Goal: Information Seeking & Learning: Learn about a topic

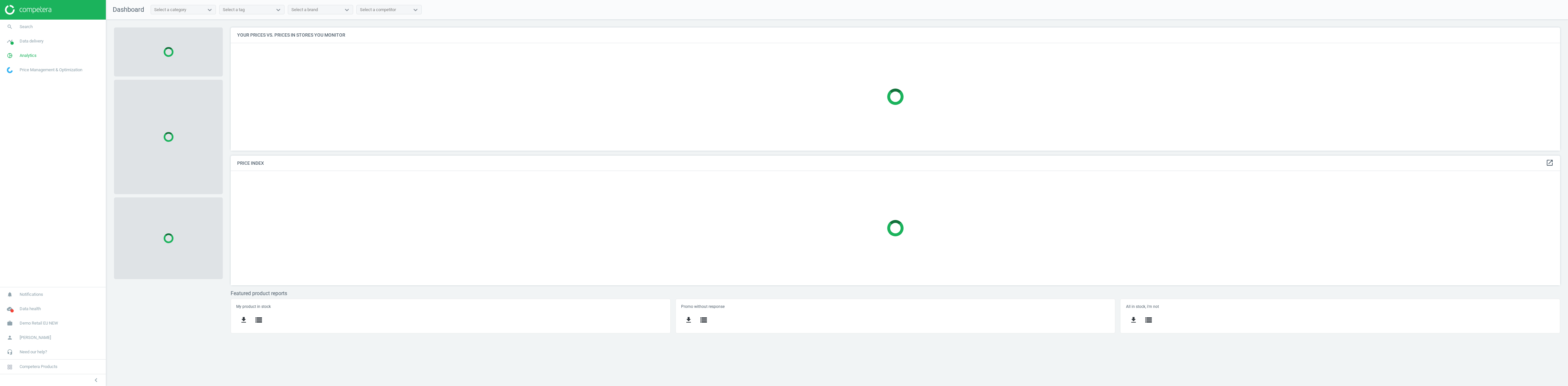
scroll to position [136, 1342]
click at [36, 317] on link "work Demo Retail EU NEW" at bounding box center [53, 323] width 106 height 15
click at [29, 304] on span "Switch campaign" at bounding box center [22, 304] width 29 height 5
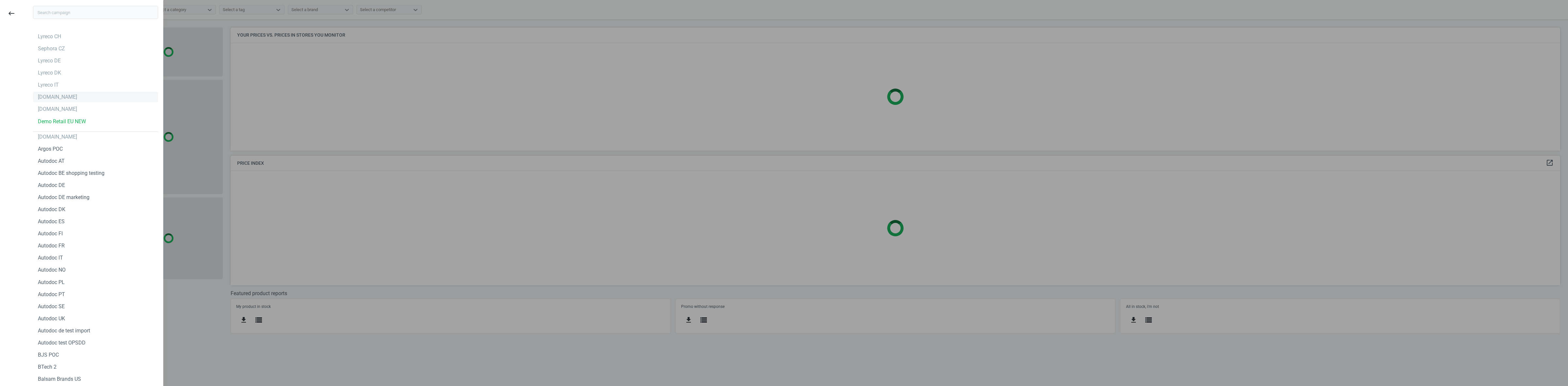
click at [46, 99] on div "[DOMAIN_NAME]" at bounding box center [57, 97] width 39 height 7
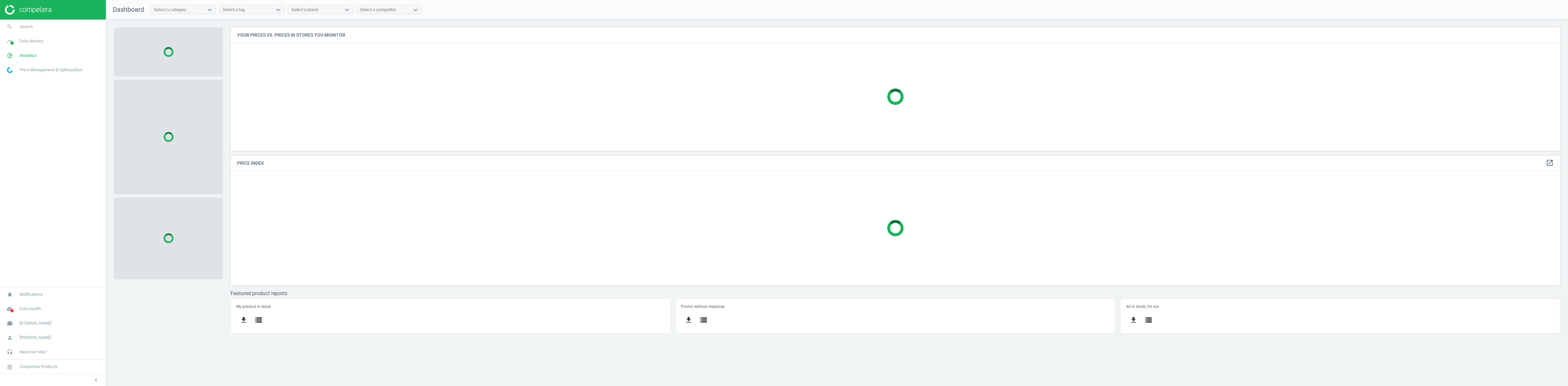
scroll to position [136, 1342]
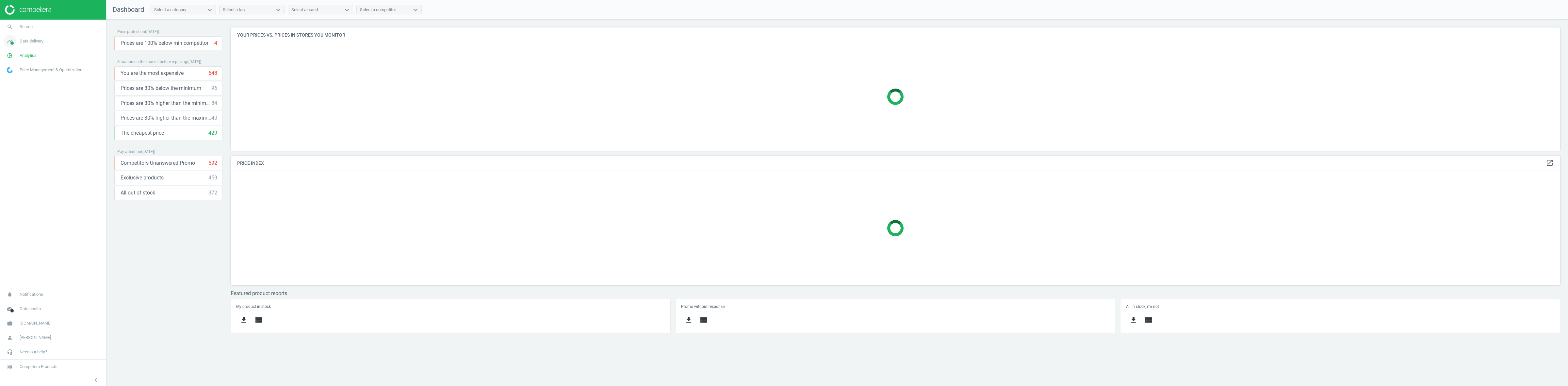
click at [27, 40] on span "Data delivery" at bounding box center [31, 41] width 24 height 6
click at [11, 92] on span "Stores" at bounding box center [13, 94] width 11 height 5
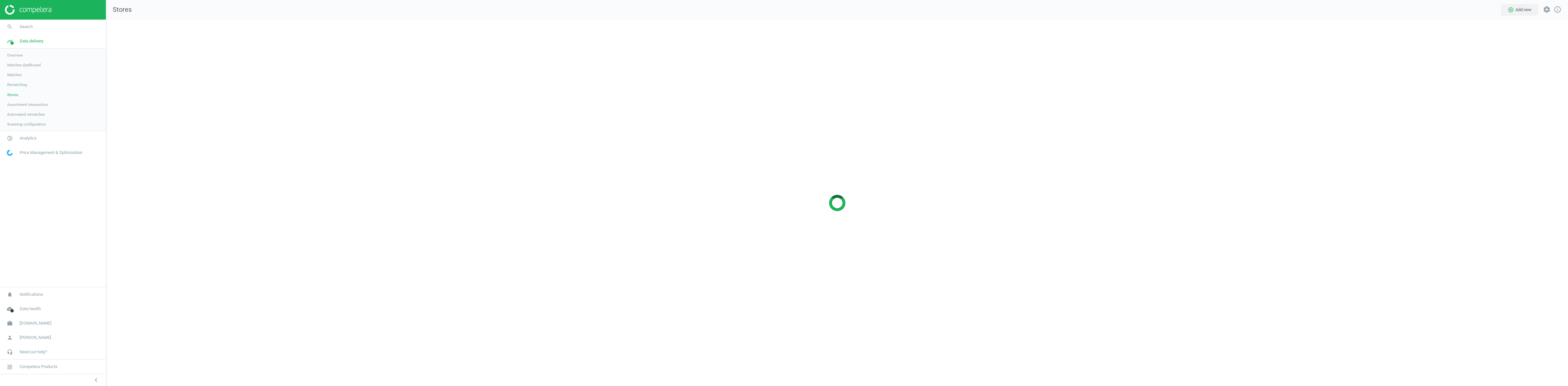
scroll to position [379, 1474]
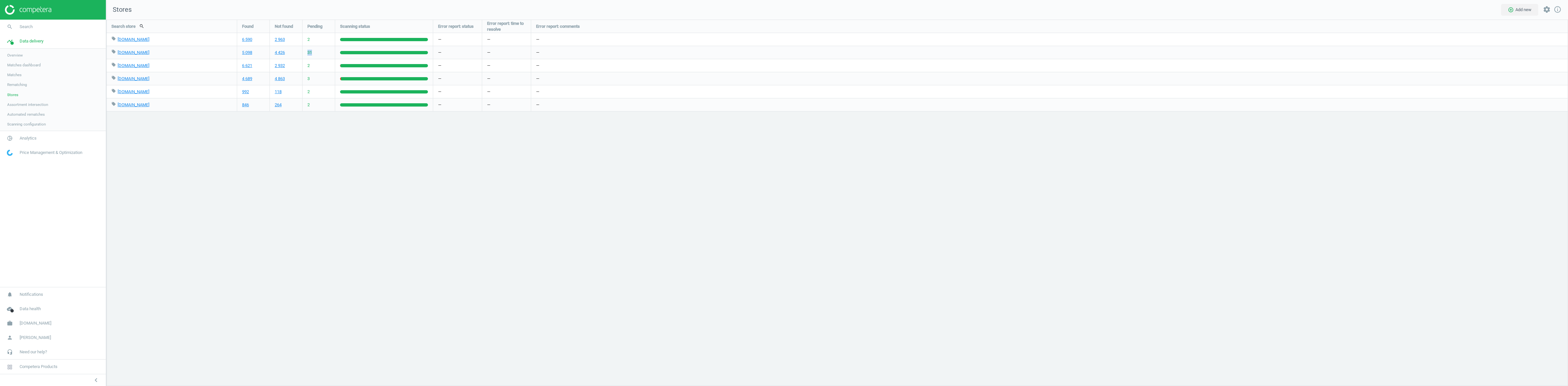
drag, startPoint x: 312, startPoint y: 52, endPoint x: 306, endPoint y: 52, distance: 6.0
click at [306, 52] on div "31" at bounding box center [318, 52] width 32 height 13
click at [311, 179] on div "Search store search Found Not found Pending Scanning status Error report: statu…" at bounding box center [837, 203] width 1462 height 367
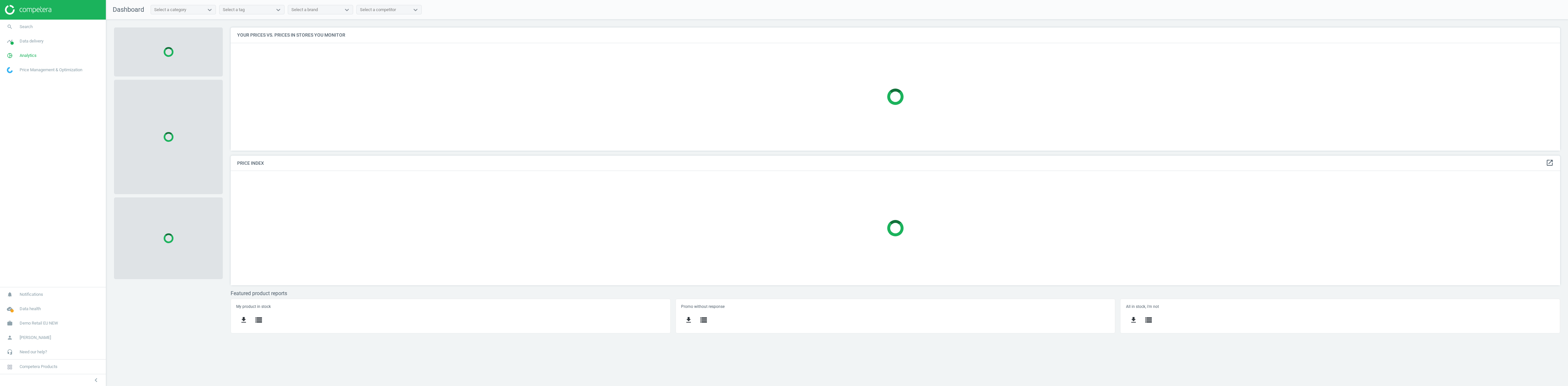
scroll to position [136, 1342]
click at [32, 326] on span "Demo Retail EU NEW" at bounding box center [38, 323] width 38 height 6
click at [19, 304] on span "Switch campaign" at bounding box center [22, 304] width 29 height 5
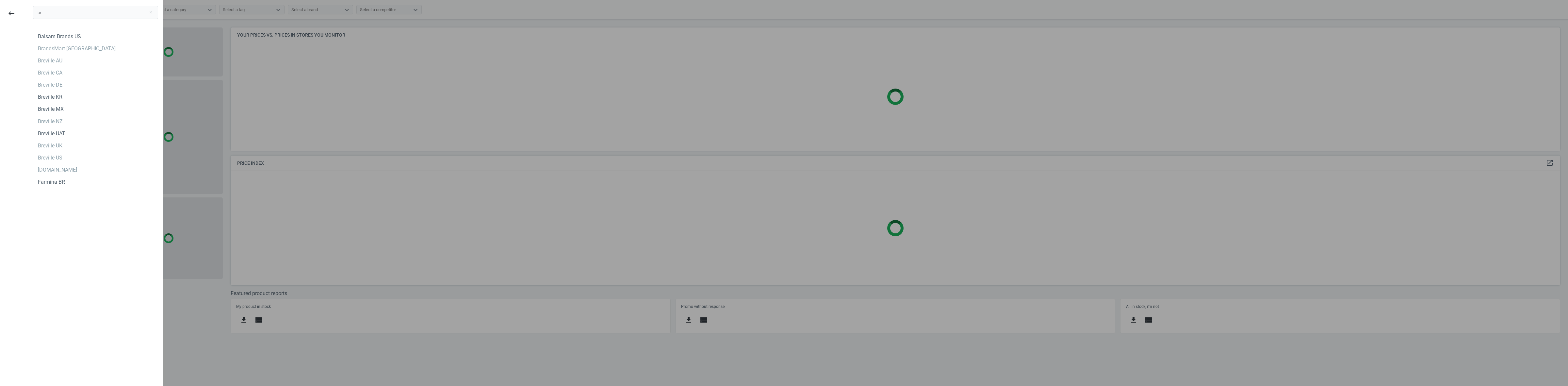
type input "br"
click at [85, 245] on div "br close Balsam Brands US BrandsMart USA Breville AU Breville CA Breville DE Br…" at bounding box center [96, 194] width 135 height 386
click at [48, 46] on div "BrandsMart [GEOGRAPHIC_DATA]" at bounding box center [77, 49] width 78 height 7
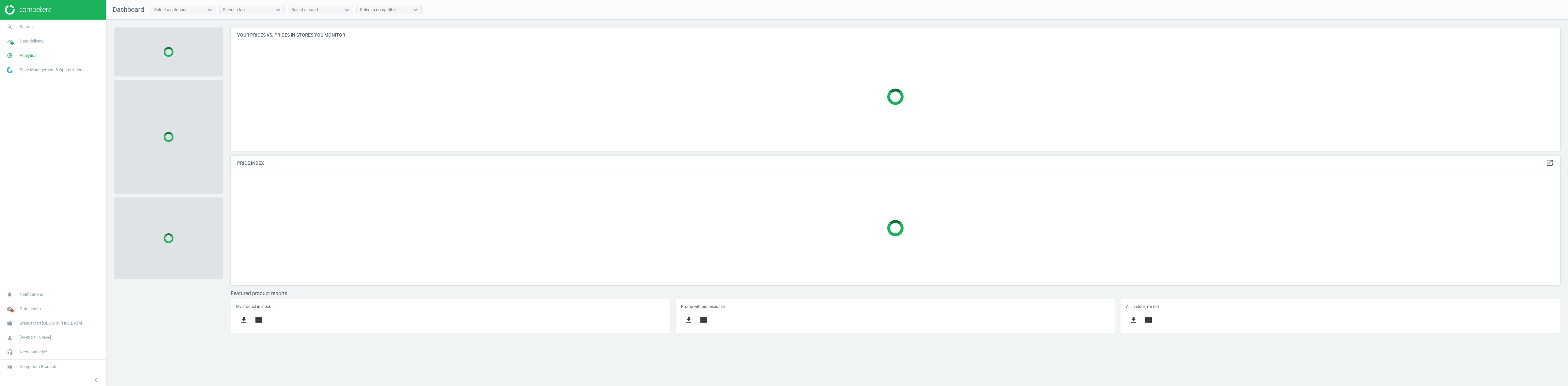
scroll to position [136, 1342]
click at [31, 54] on span "Analytics" at bounding box center [28, 55] width 17 height 6
click at [13, 77] on span "Products" at bounding box center [15, 79] width 15 height 5
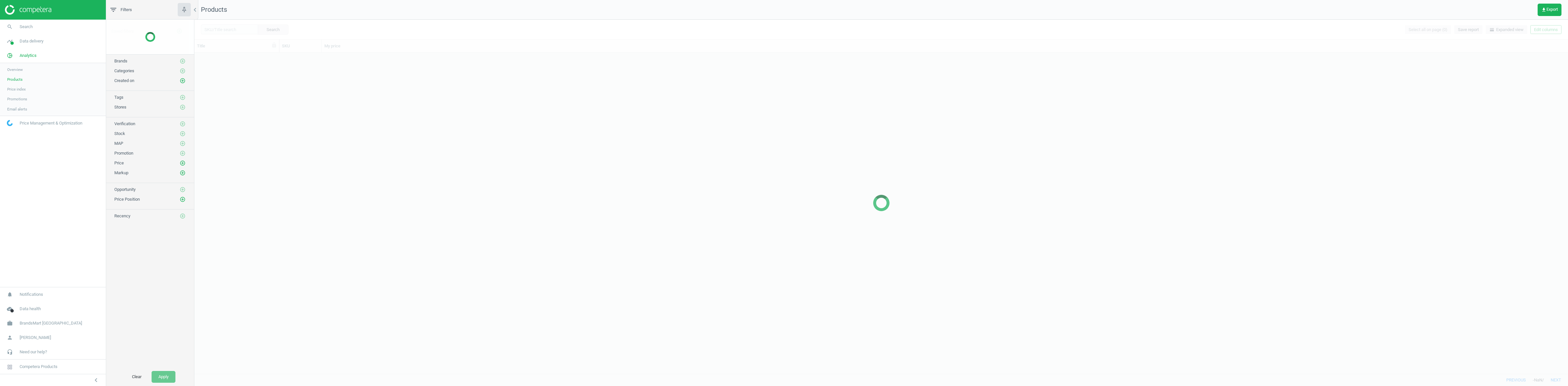
scroll to position [314, 1367]
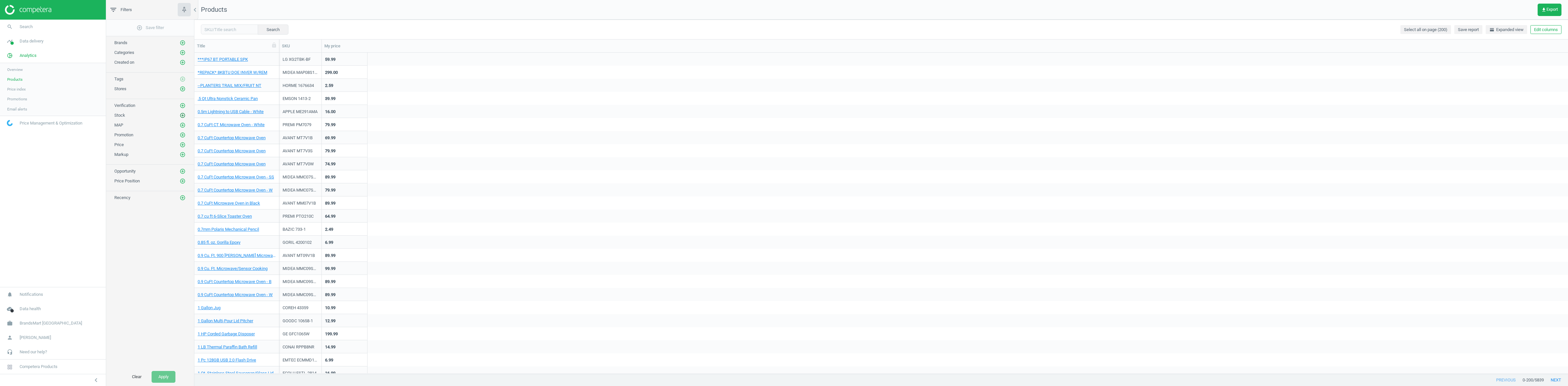
click at [183, 115] on icon "add_circle_outline" at bounding box center [183, 116] width 6 height 6
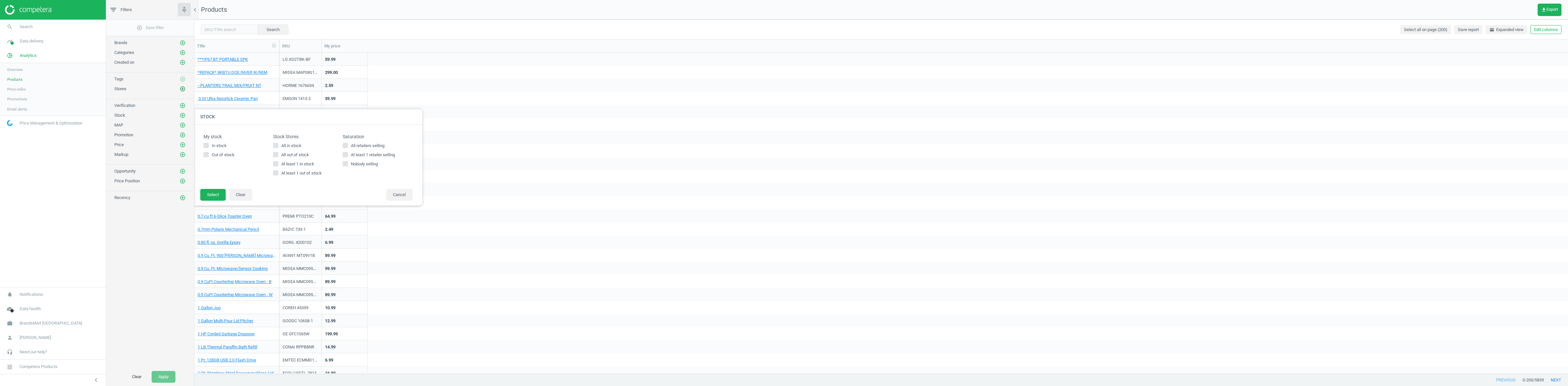
click at [181, 91] on icon "add_circle_outline" at bounding box center [183, 89] width 6 height 6
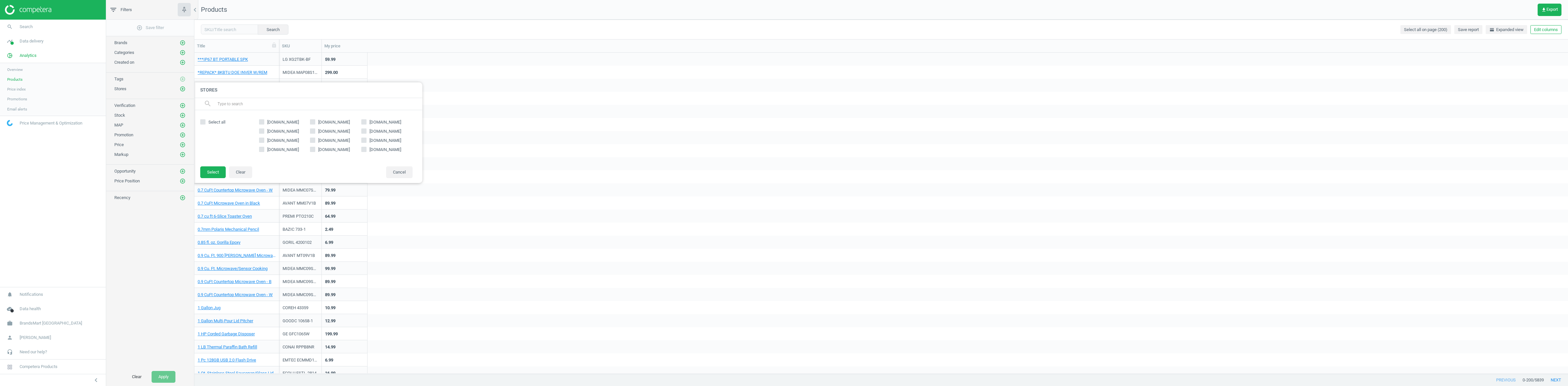
click at [279, 122] on span "homedepot.com" at bounding box center [283, 122] width 34 height 6
click at [264, 122] on input "homedepot.com" at bounding box center [261, 121] width 4 height 4
checkbox input "true"
click at [208, 171] on button "Select" at bounding box center [213, 172] width 26 height 12
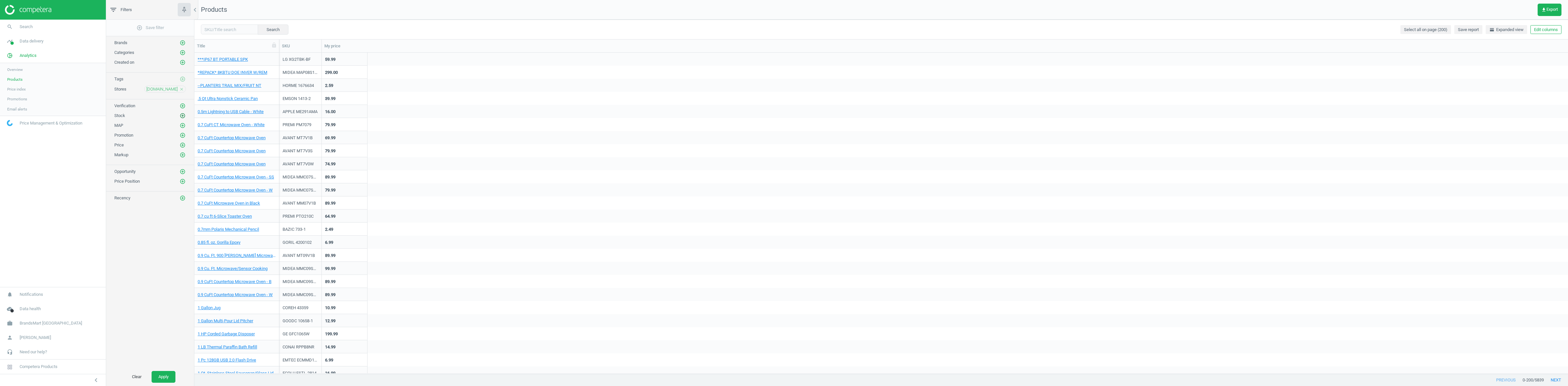
click at [182, 119] on icon "add_circle_outline" at bounding box center [183, 116] width 6 height 6
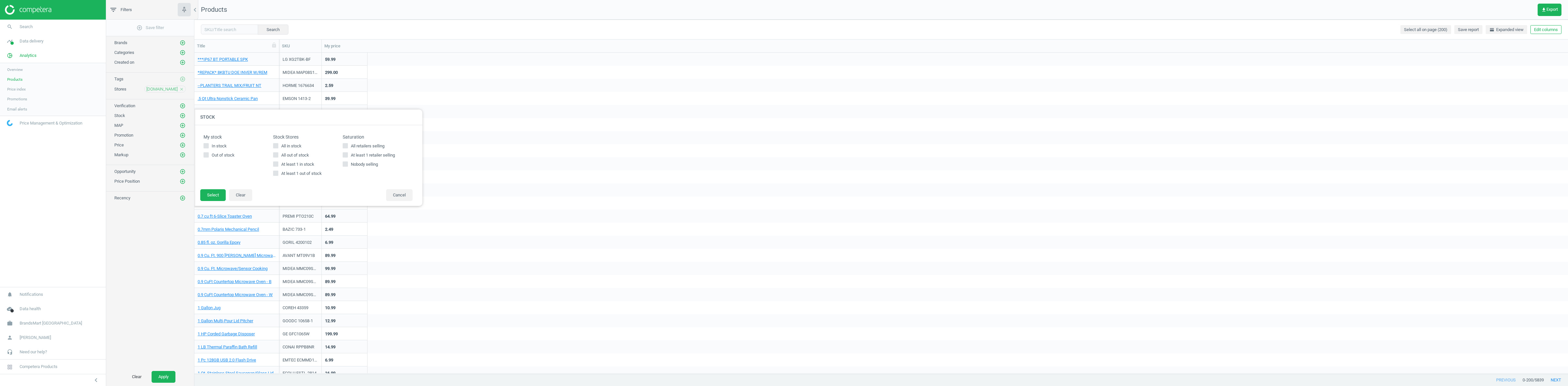
click at [273, 144] on icon at bounding box center [276, 146] width 5 height 5
click at [274, 144] on input "All in stock" at bounding box center [276, 146] width 4 height 4
checkbox input "true"
click at [210, 193] on button "Select" at bounding box center [213, 195] width 26 height 12
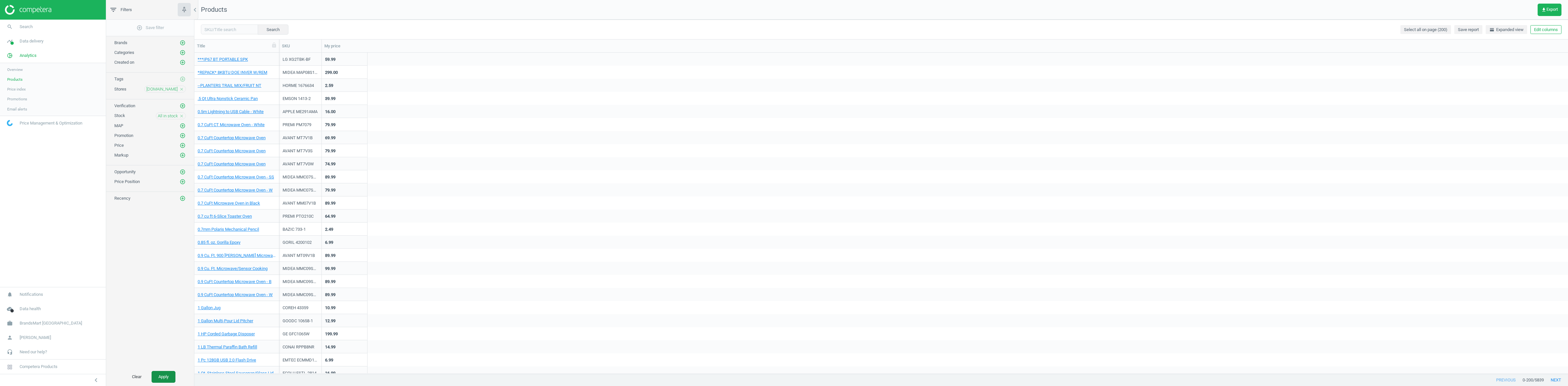
click at [162, 377] on button "Apply" at bounding box center [163, 376] width 24 height 12
click at [234, 127] on link "1.6 CuFt 1000 Watt Microwave - B" at bounding box center [229, 125] width 62 height 6
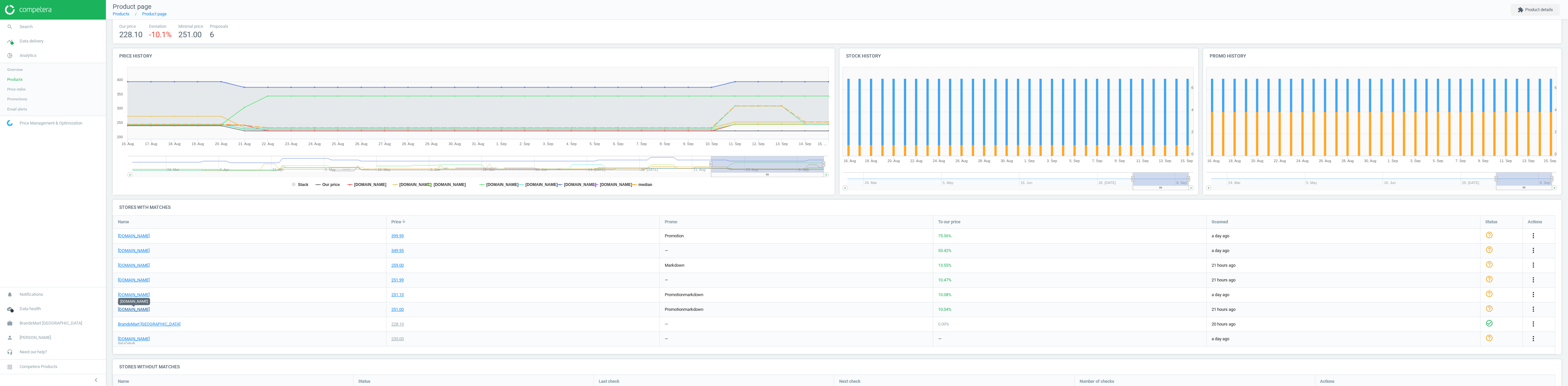
click at [136, 311] on link "homedepot.com" at bounding box center [134, 309] width 32 height 6
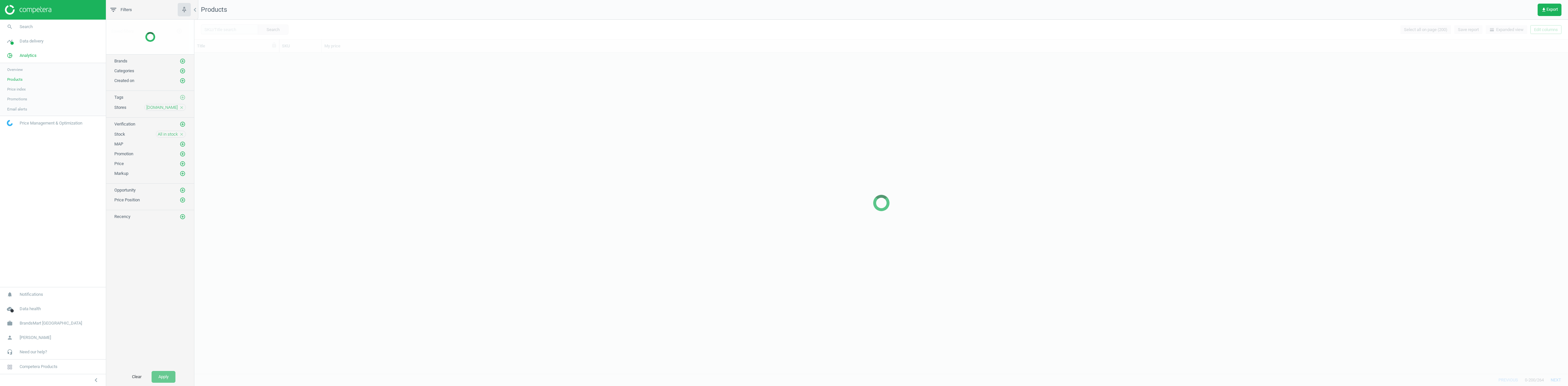
scroll to position [314, 1367]
click at [167, 117] on span "All in stock" at bounding box center [167, 116] width 20 height 6
click at [295, 146] on span "All in stock" at bounding box center [292, 146] width 23 height 6
click at [278, 146] on input "All in stock" at bounding box center [276, 146] width 4 height 4
checkbox input "false"
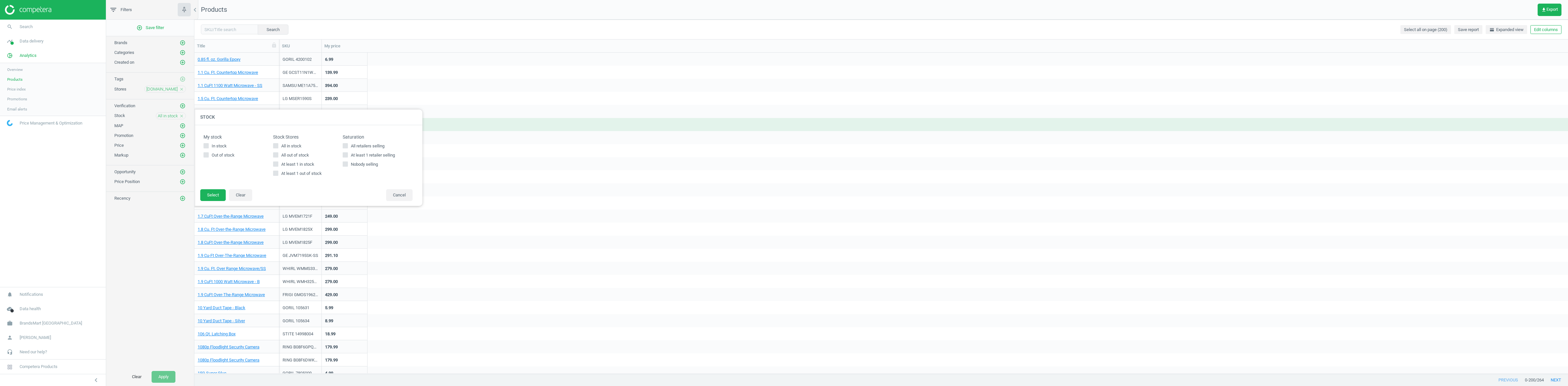
click at [288, 155] on span "All out of stock" at bounding box center [295, 155] width 30 height 6
click at [278, 155] on input "All out of stock" at bounding box center [276, 155] width 4 height 4
checkbox input "true"
click at [219, 194] on button "Select" at bounding box center [213, 195] width 26 height 12
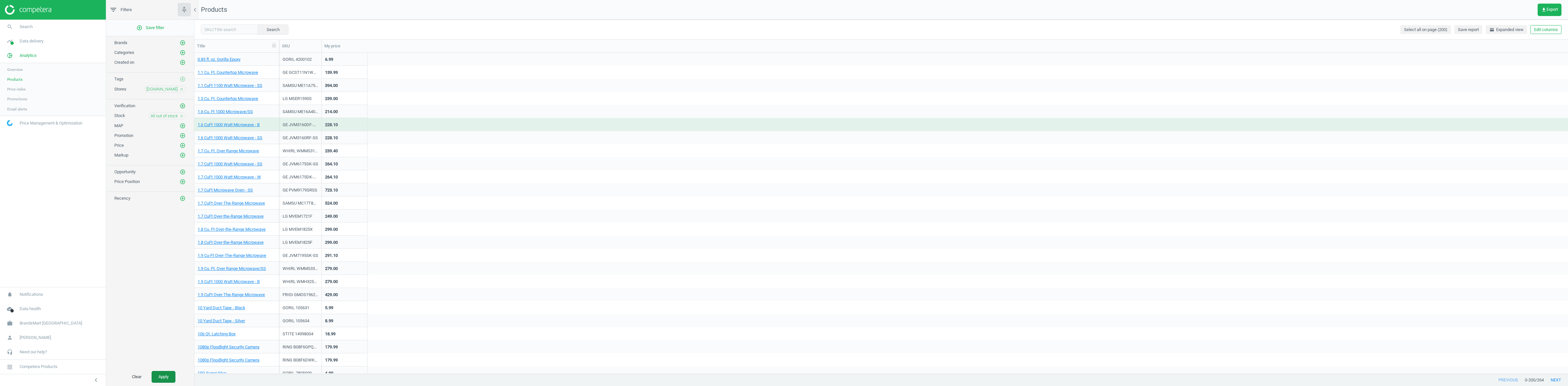
click at [168, 371] on button "Apply" at bounding box center [163, 376] width 24 height 12
click at [253, 150] on link "1.1 CuFt Over-the-Range Microwave" at bounding box center [231, 151] width 66 height 6
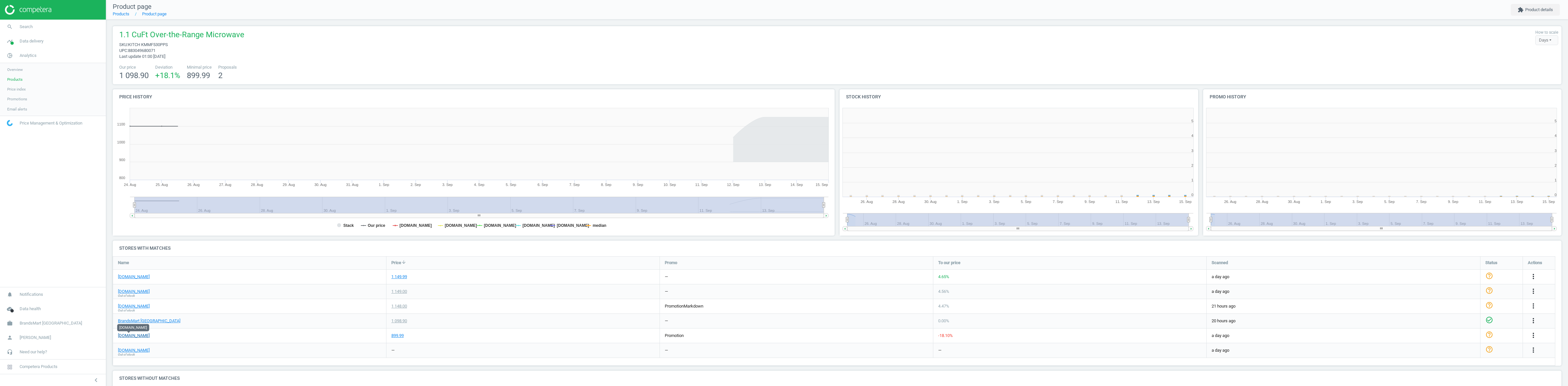
scroll to position [143, 370]
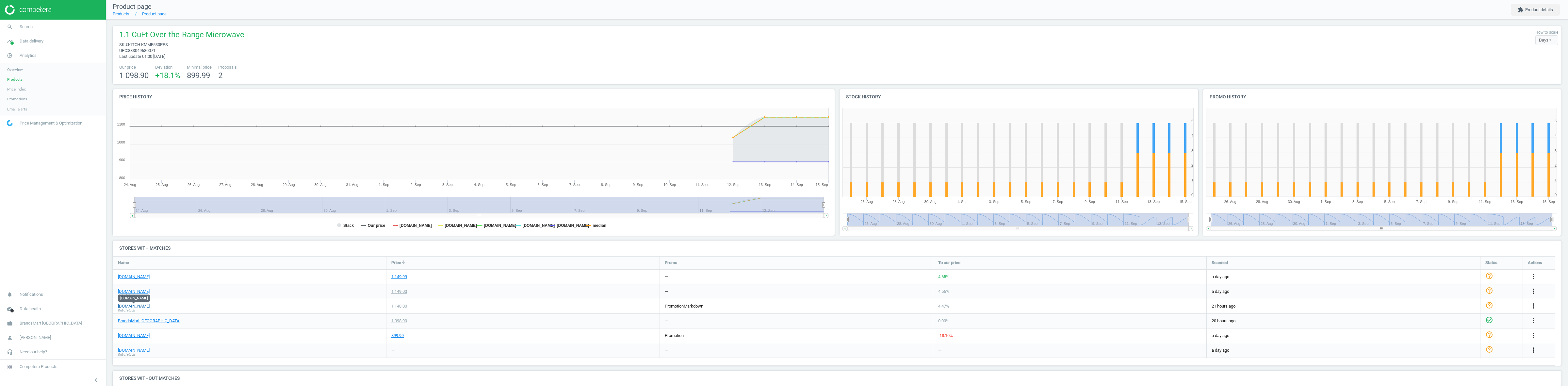
click at [145, 308] on link "homedepot.com" at bounding box center [134, 306] width 32 height 6
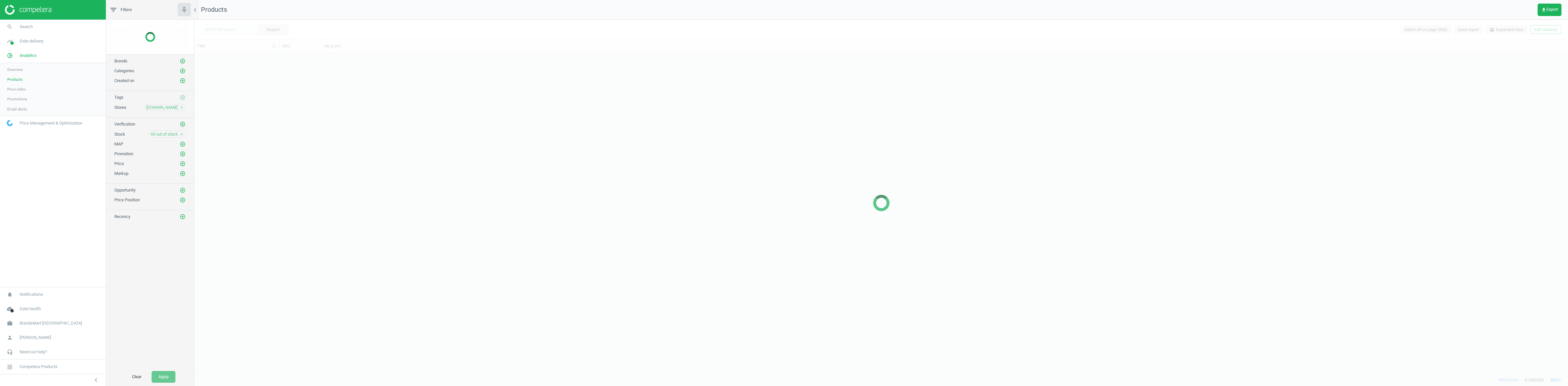
scroll to position [314, 1367]
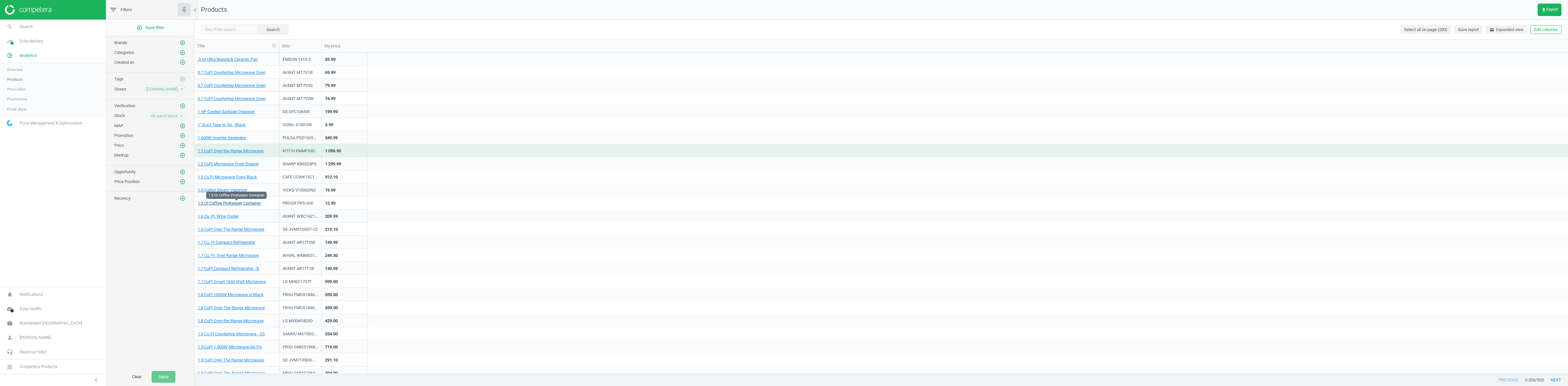
click at [238, 205] on link "1.5 Qt Coffee ProKeeper Container" at bounding box center [229, 203] width 63 height 6
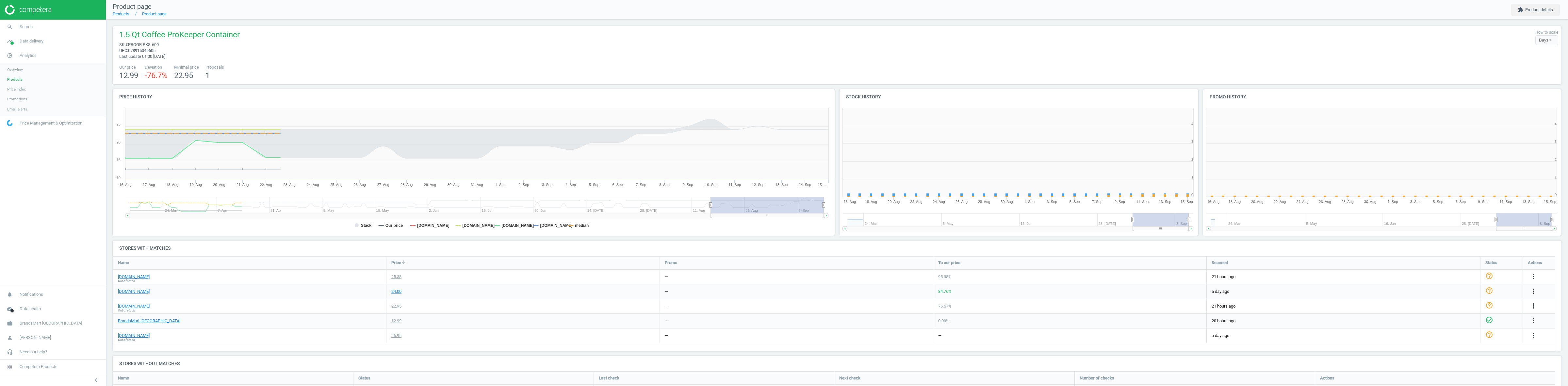
scroll to position [143, 731]
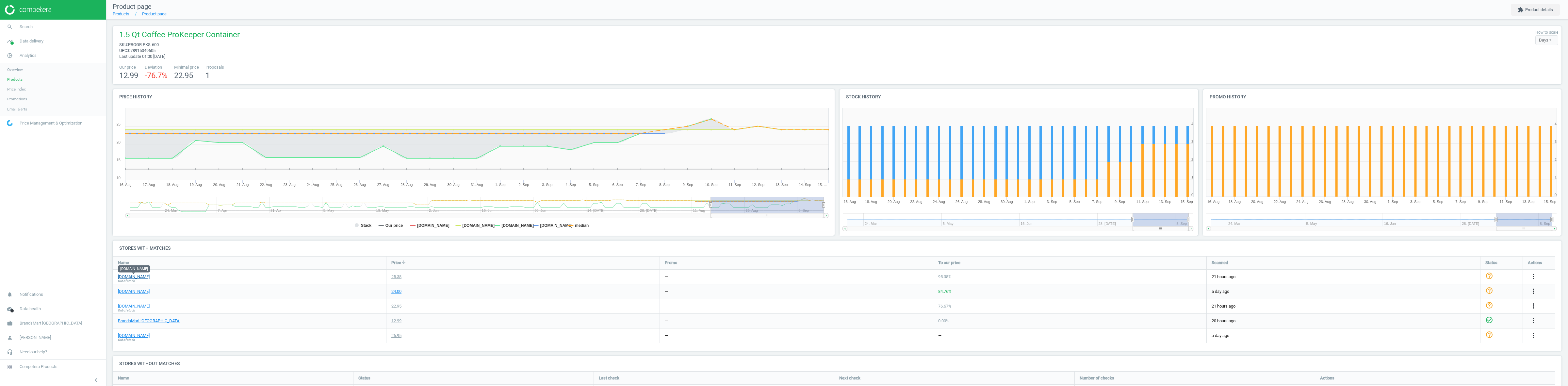
click at [138, 275] on link "homedepot.com" at bounding box center [134, 277] width 32 height 6
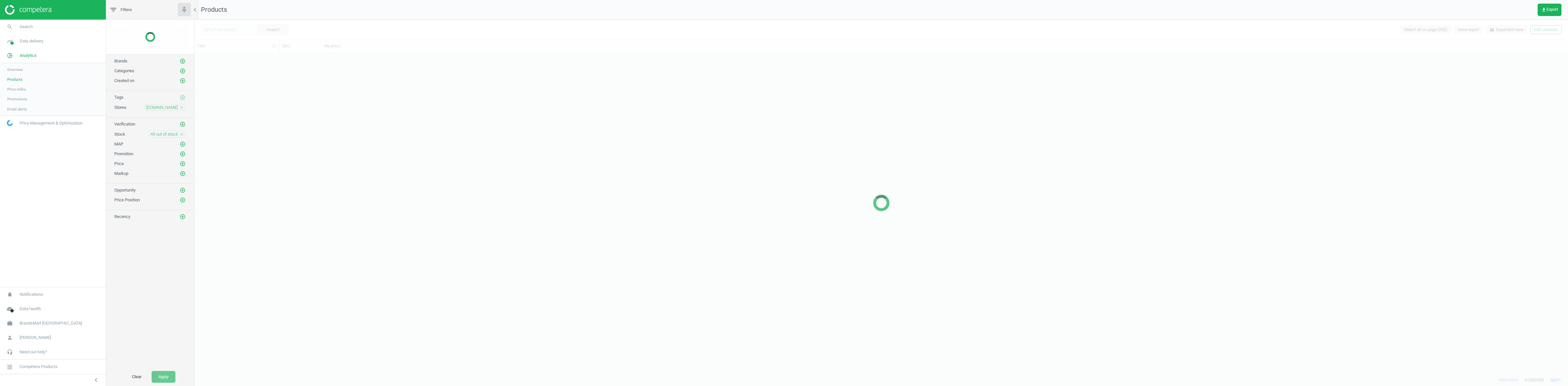
scroll to position [314, 1367]
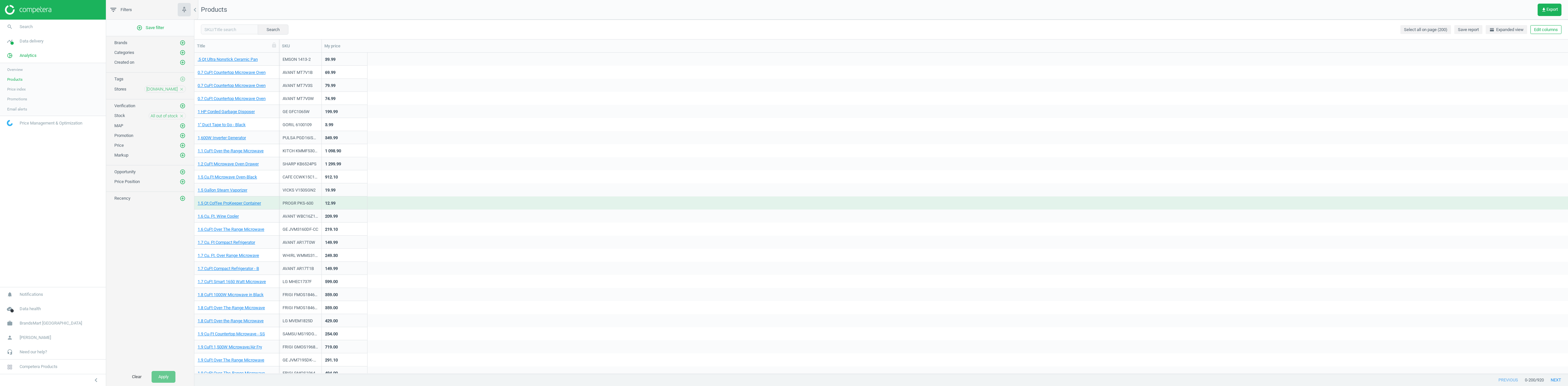
click at [180, 115] on icon "close" at bounding box center [182, 116] width 5 height 5
click at [181, 135] on icon "add_circle_outline" at bounding box center [183, 135] width 6 height 6
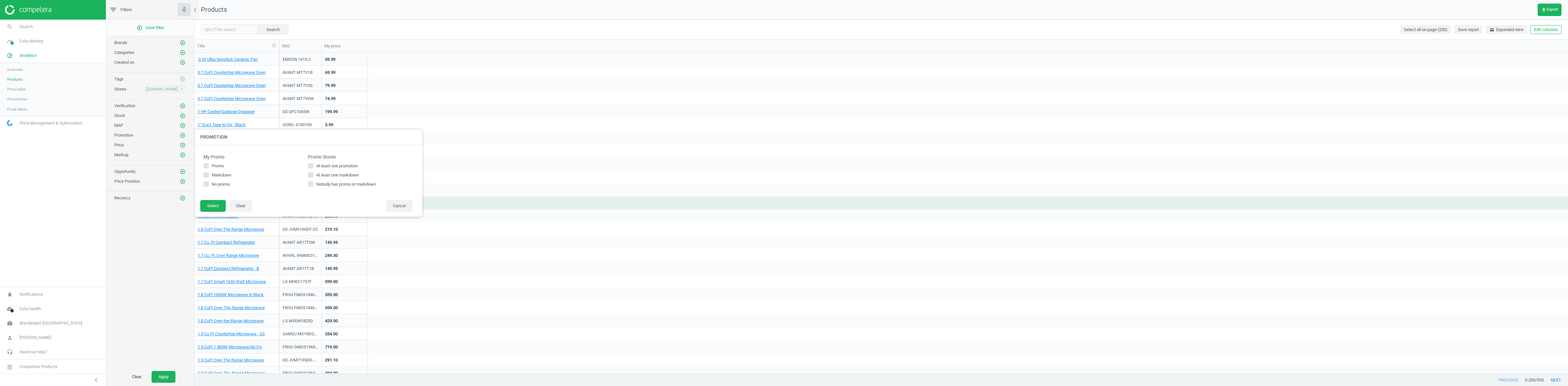
click at [337, 164] on span "At least one promotion" at bounding box center [337, 166] width 44 height 6
click at [313, 164] on input "At least one promotion" at bounding box center [310, 165] width 4 height 4
checkbox input "true"
click at [220, 209] on button "Select" at bounding box center [213, 205] width 26 height 12
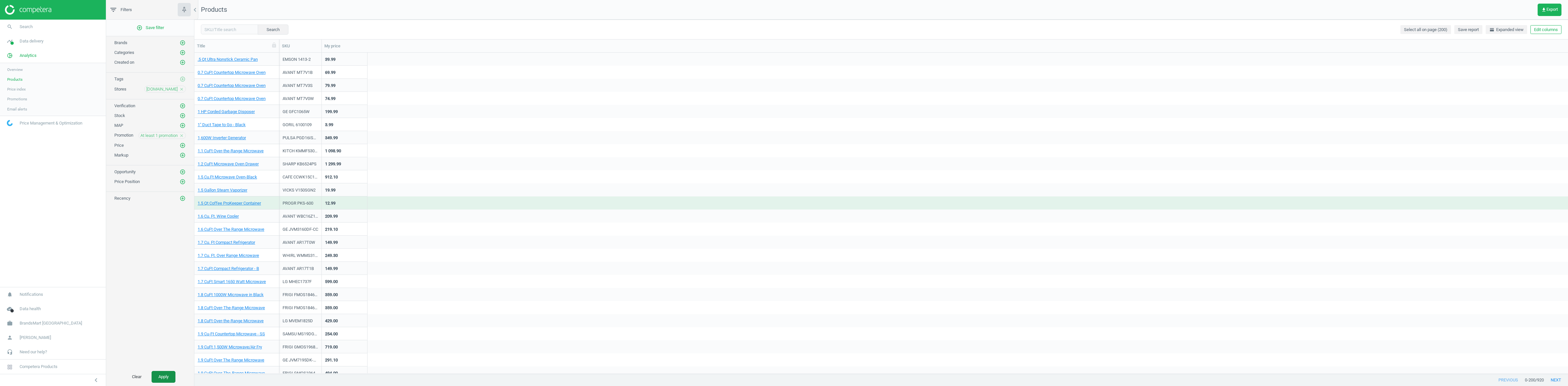
click at [163, 375] on button "Apply" at bounding box center [163, 376] width 24 height 12
click at [231, 213] on link "1.7 CuFt Over-The-Range Microwave" at bounding box center [231, 216] width 68 height 6
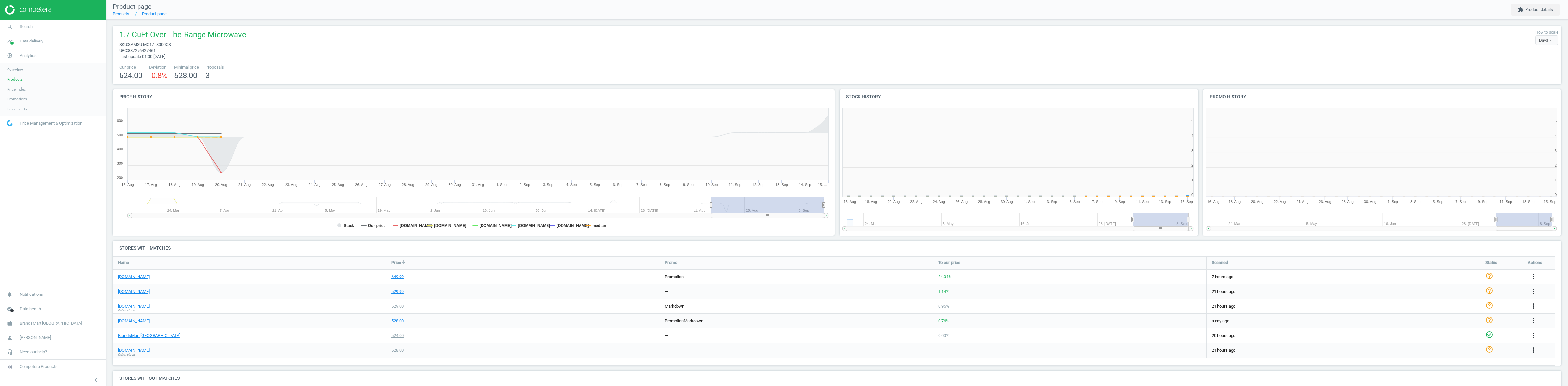
scroll to position [3, 4]
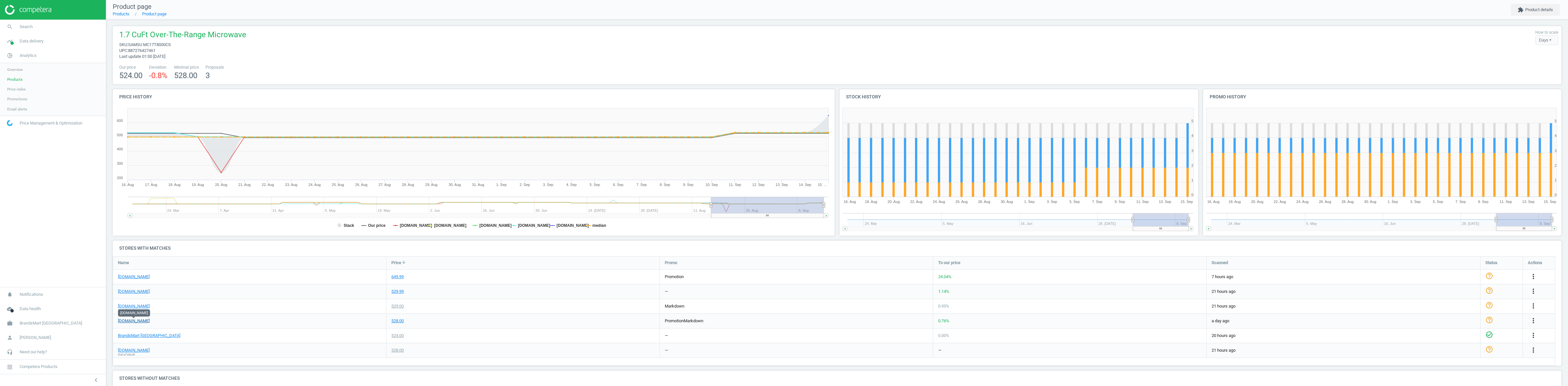
click at [129, 318] on link "homedepot.com" at bounding box center [134, 321] width 32 height 6
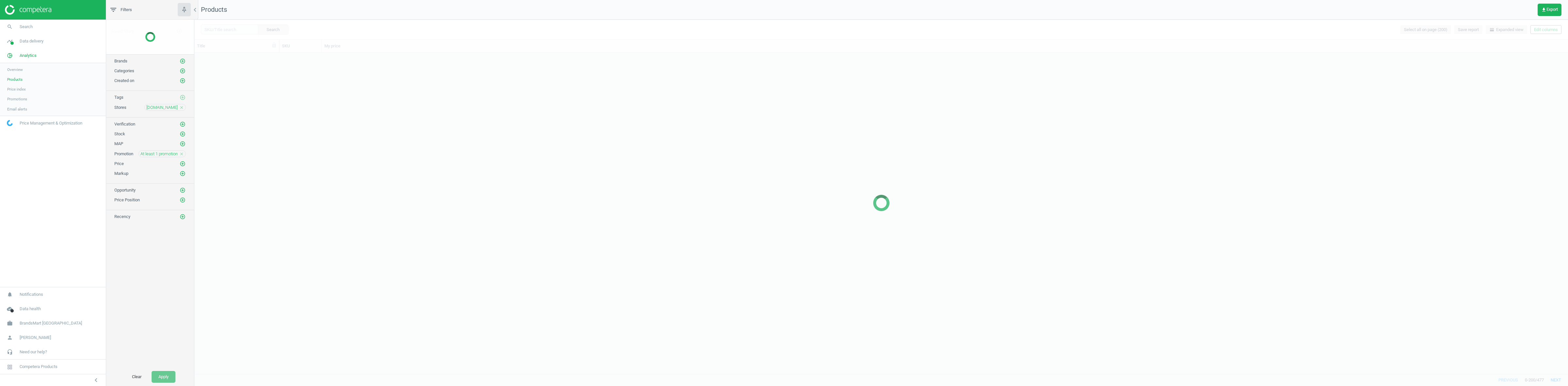
scroll to position [314, 1367]
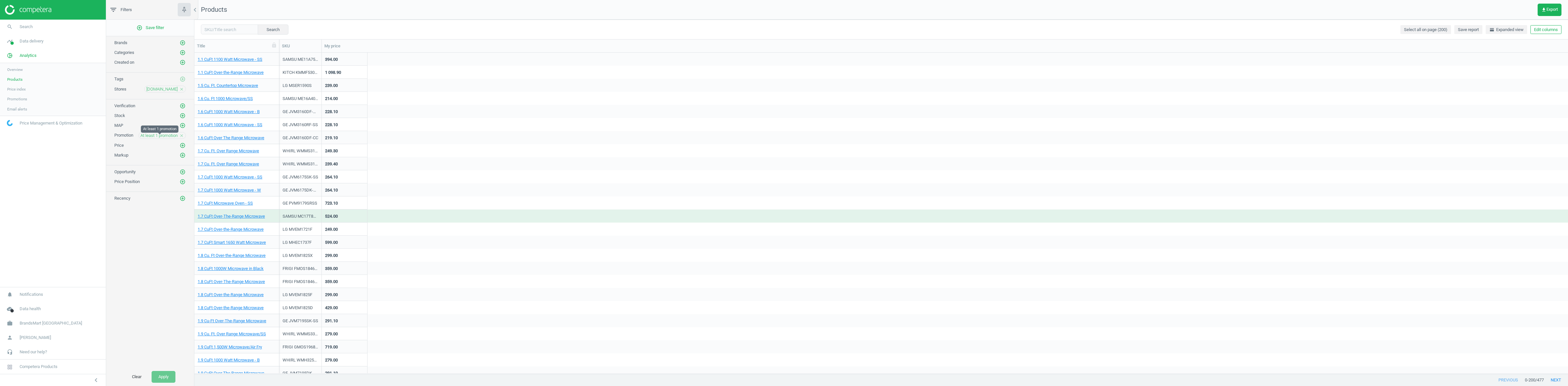
click at [177, 139] on div "At least 1 promotion close" at bounding box center [163, 135] width 47 height 7
click at [181, 138] on icon "close" at bounding box center [182, 136] width 5 height 5
click at [181, 138] on icon "add_circle_outline" at bounding box center [183, 135] width 6 height 6
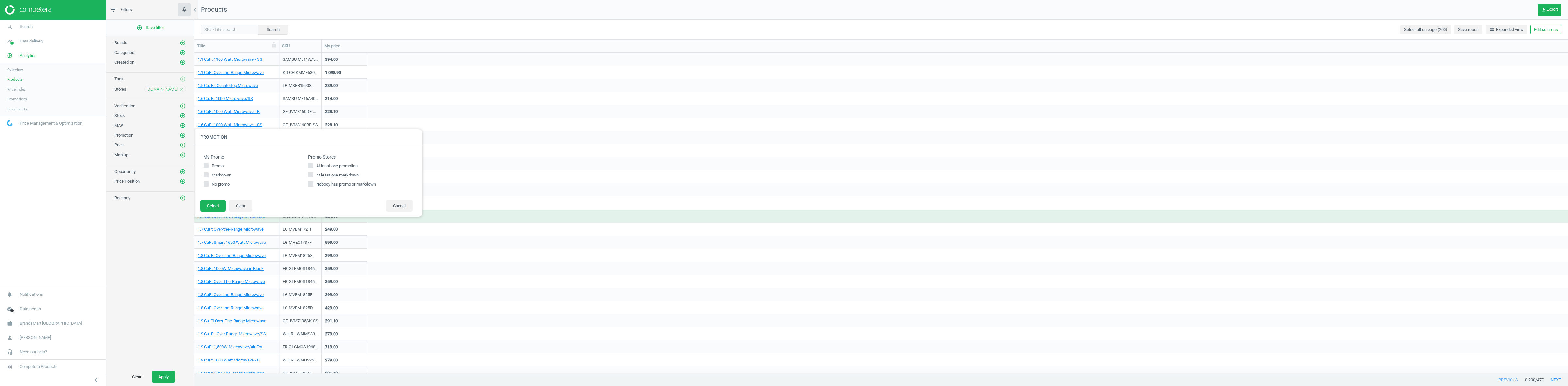
click at [339, 176] on span "At least one markdown" at bounding box center [337, 175] width 45 height 6
click at [313, 176] on input "At least one markdown" at bounding box center [310, 174] width 4 height 4
checkbox input "true"
click at [215, 205] on button "Select" at bounding box center [213, 205] width 26 height 12
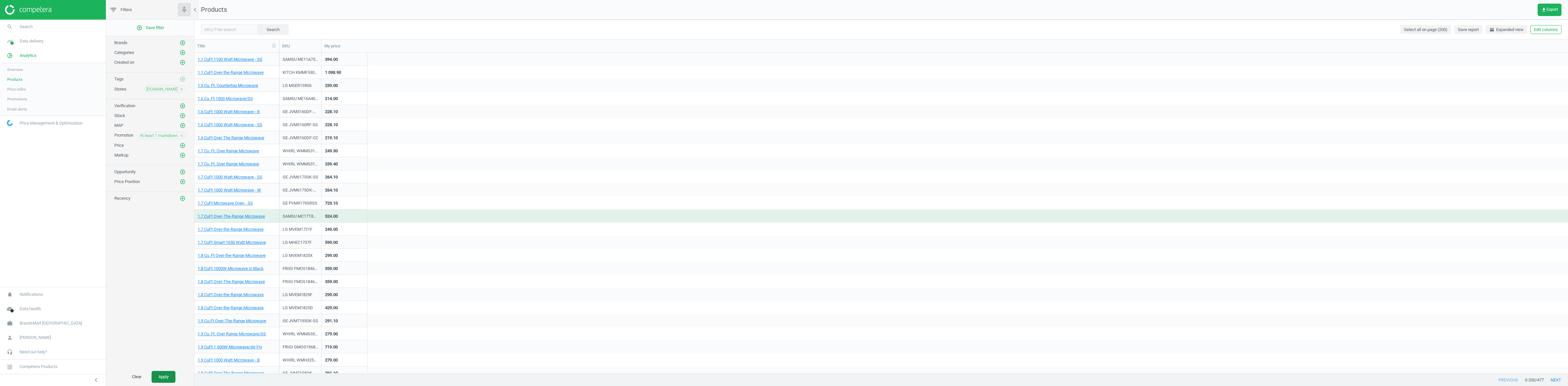
click at [164, 374] on button "Apply" at bounding box center [163, 376] width 24 height 12
click at [239, 258] on link "1.8 Cu. Ft Over-the-Range Microwave" at bounding box center [232, 256] width 68 height 6
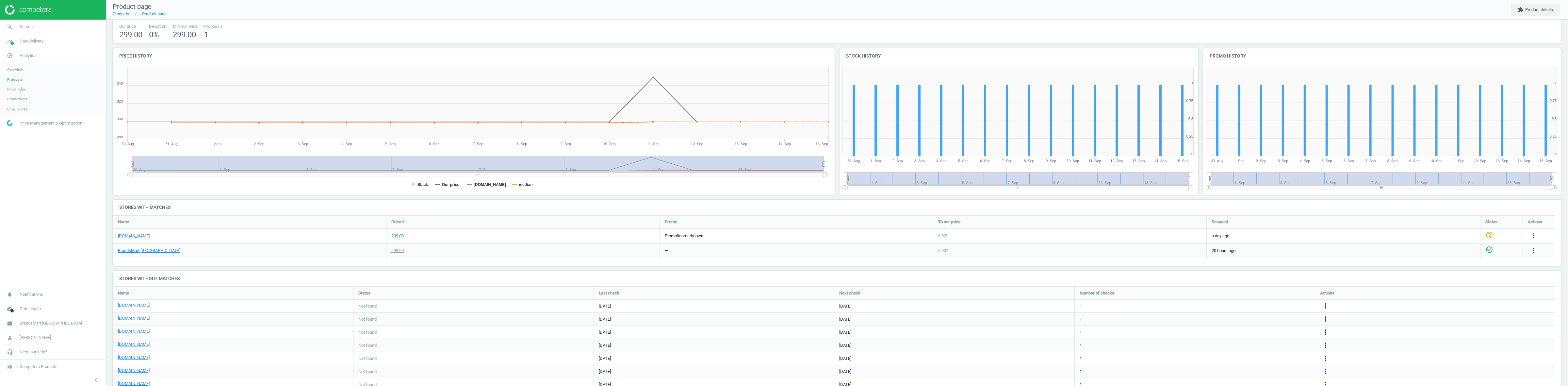
scroll to position [66, 0]
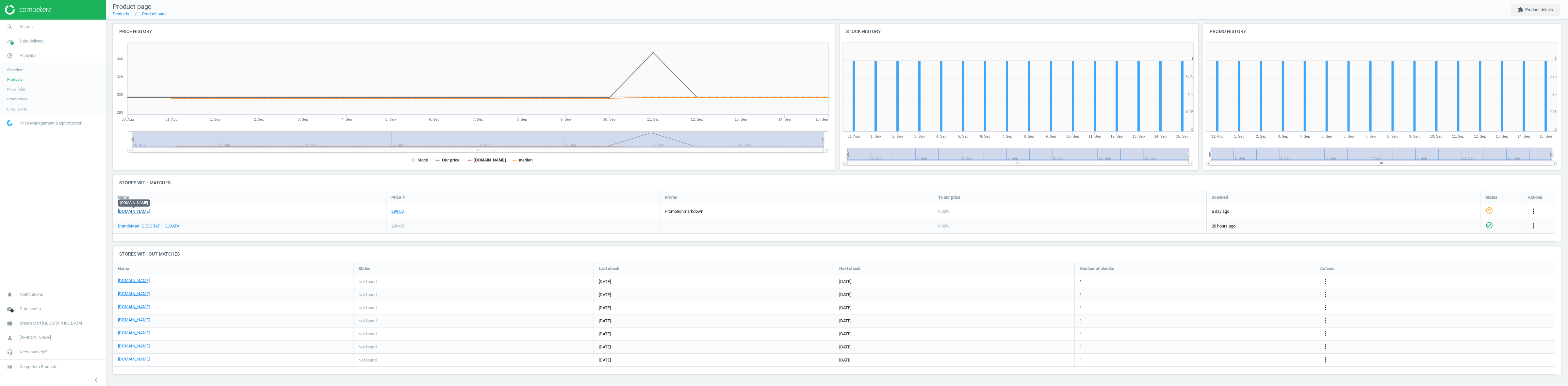
click at [136, 213] on link "homedepot.com" at bounding box center [134, 211] width 32 height 6
click at [130, 211] on link "homedepot.com" at bounding box center [134, 211] width 32 height 6
click at [12, 79] on span "Products" at bounding box center [15, 79] width 15 height 5
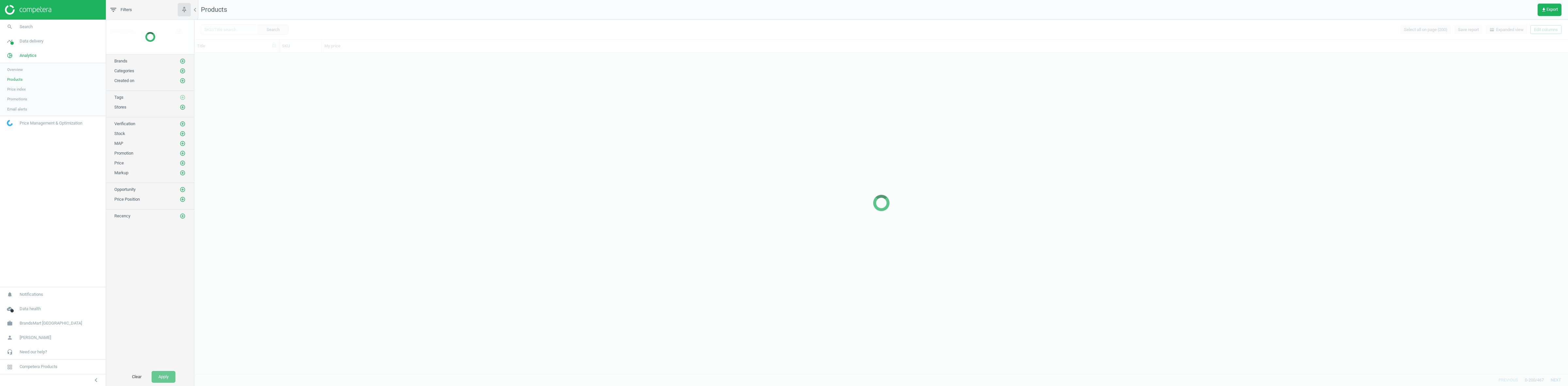
scroll to position [314, 1367]
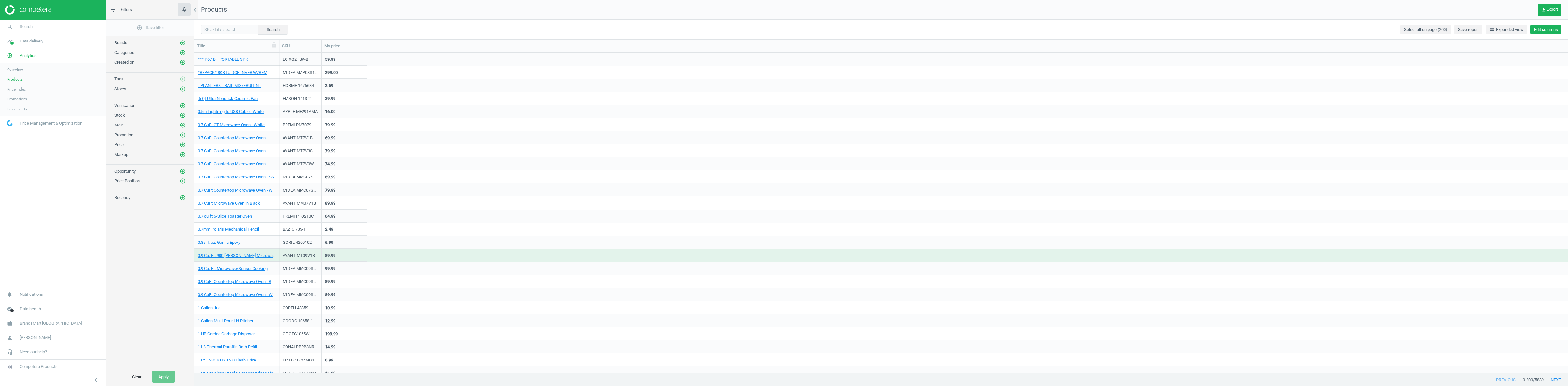
click at [1545, 33] on button "Edit columns" at bounding box center [1545, 29] width 31 height 9
click at [1508, 130] on div "chevron_left Stores custom fields" at bounding box center [1519, 135] width 97 height 15
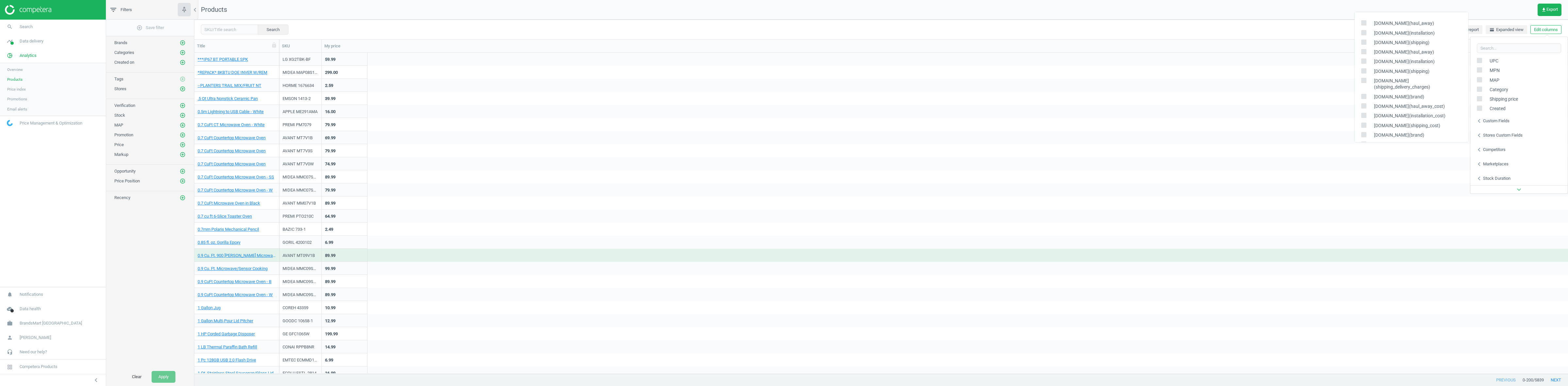
click at [1363, 22] on input "checkbox" at bounding box center [1363, 23] width 4 height 4
checkbox input "true"
click at [1365, 33] on input "checkbox" at bounding box center [1363, 32] width 4 height 4
checkbox input "true"
click at [1365, 41] on input "checkbox" at bounding box center [1363, 41] width 4 height 4
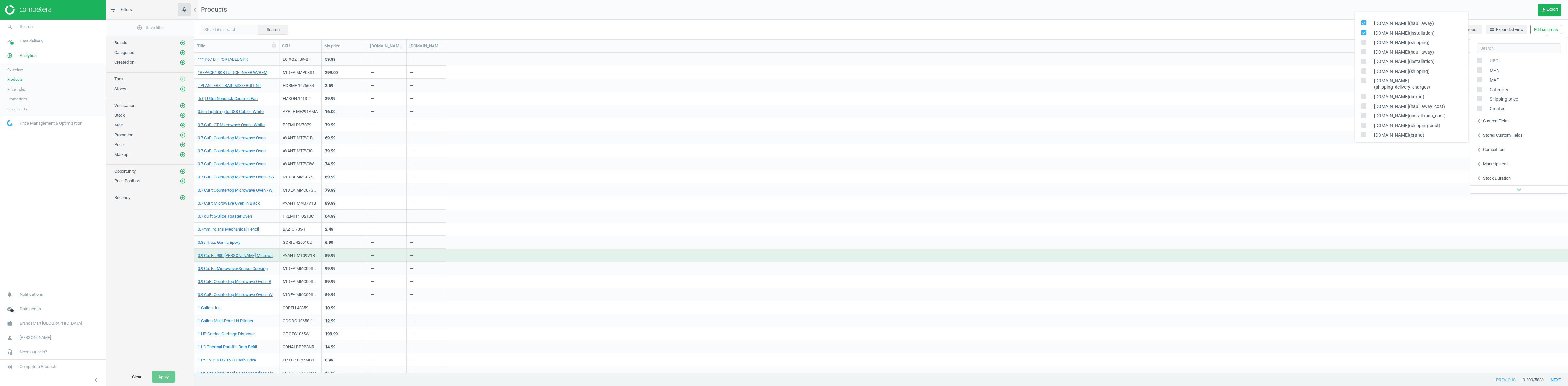
checkbox input "true"
click at [1235, 21] on div "Search Select all on page (200) Save report horizontal_split Expanded view Edit…" at bounding box center [881, 29] width 1374 height 19
drag, startPoint x: 447, startPoint y: 47, endPoint x: 540, endPoint y: 41, distance: 93.2
click at [453, 41] on div at bounding box center [450, 46] width 7 height 13
drag, startPoint x: 404, startPoint y: 45, endPoint x: 471, endPoint y: 37, distance: 67.5
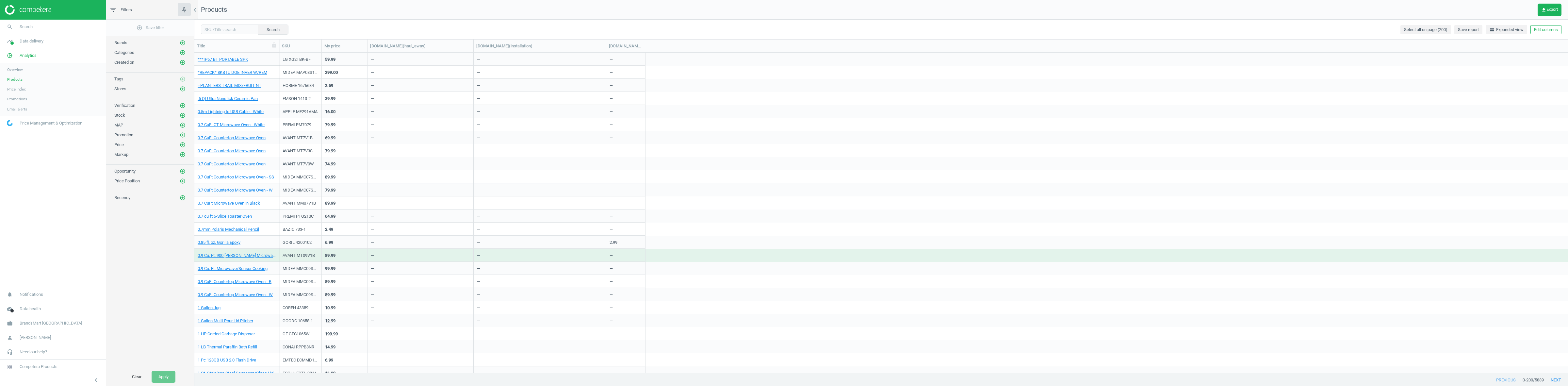
click at [471, 37] on div "Search Select all on page (200) Save report horizontal_split Expanded view Edit…" at bounding box center [881, 203] width 1374 height 367
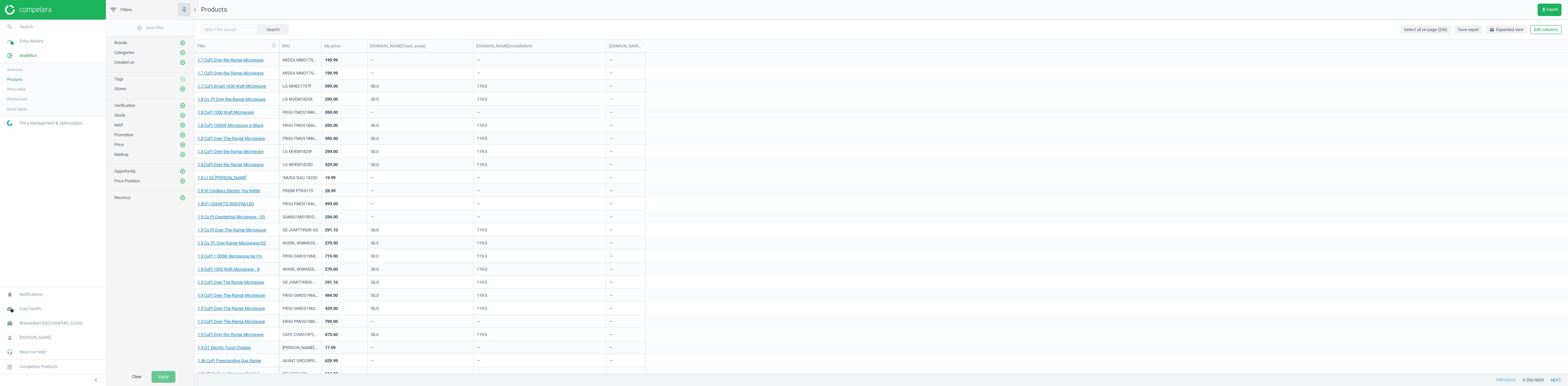
scroll to position [1072, 0]
click at [239, 231] on link "1.9 Cu-Ft Over-The-Range Microwave" at bounding box center [232, 229] width 69 height 6
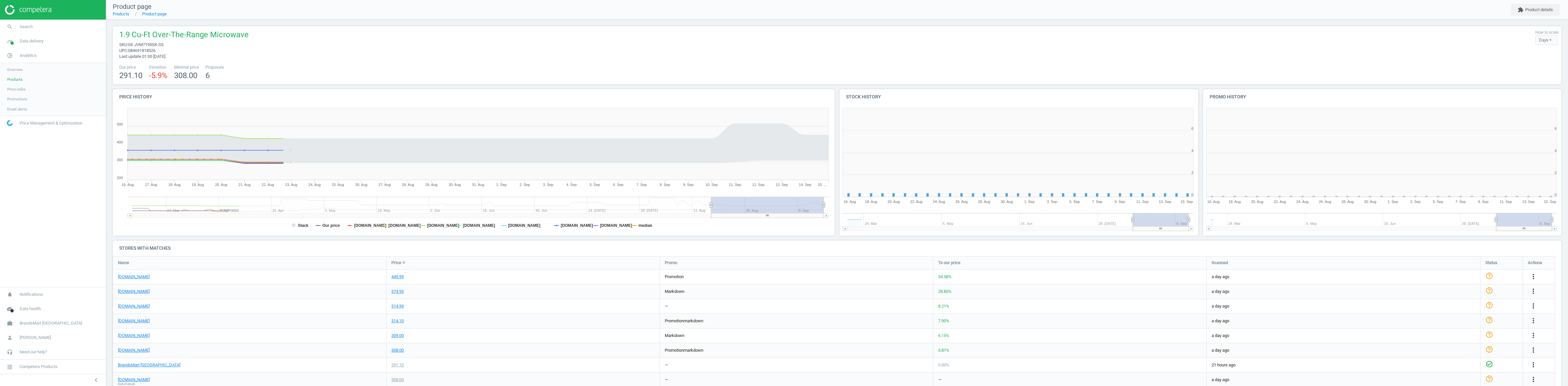
scroll to position [3, 4]
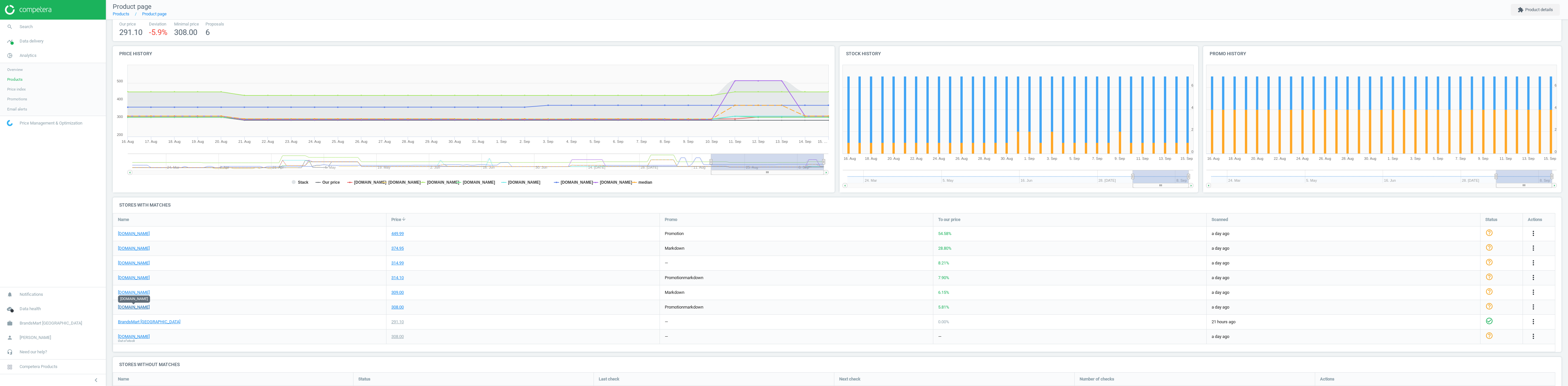
click at [133, 304] on link "homedepot.com" at bounding box center [134, 307] width 32 height 6
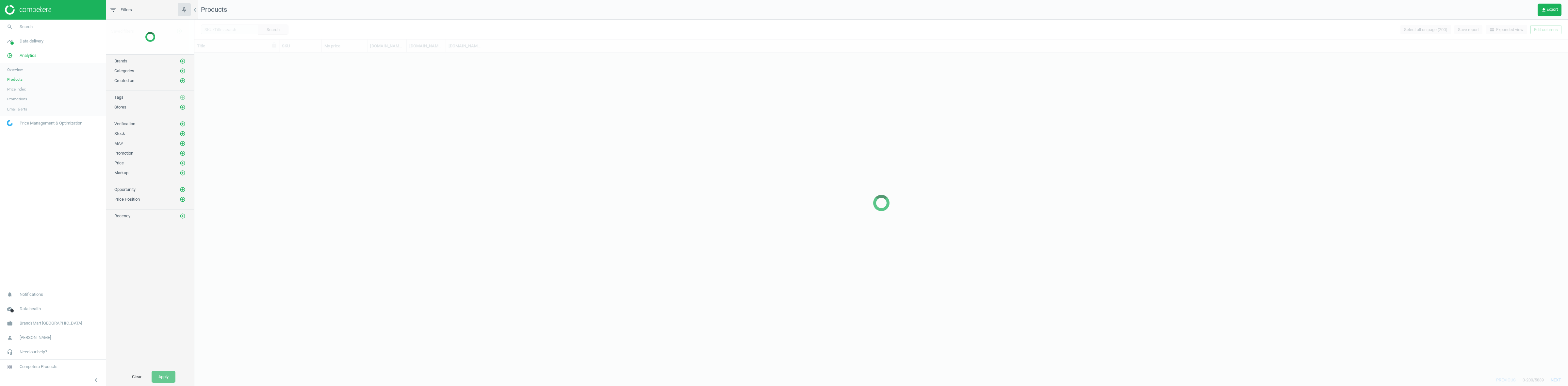
scroll to position [934, 0]
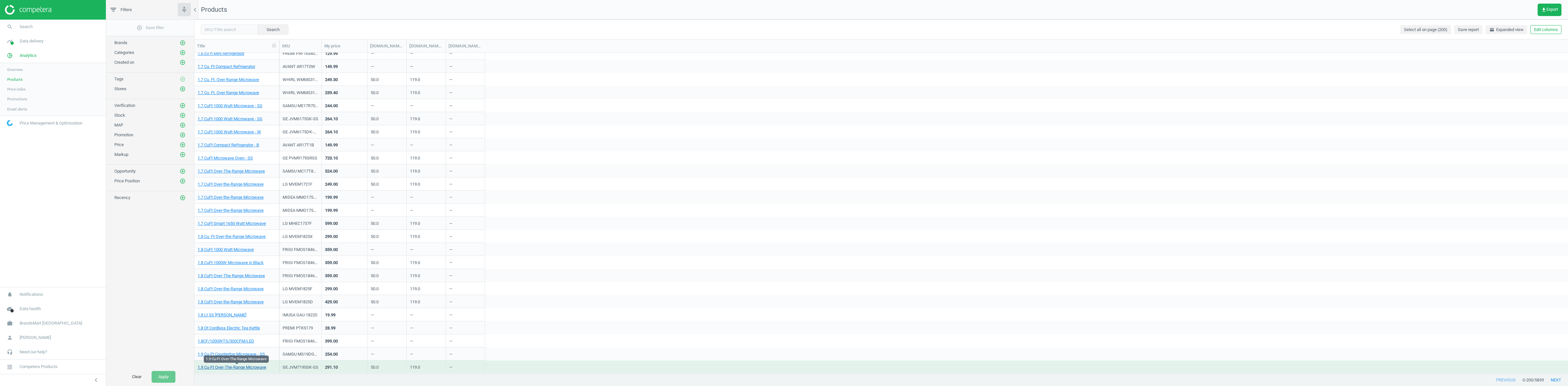
click at [239, 367] on link "1.9 Cu-Ft Over-The-Range Microwave" at bounding box center [232, 367] width 69 height 6
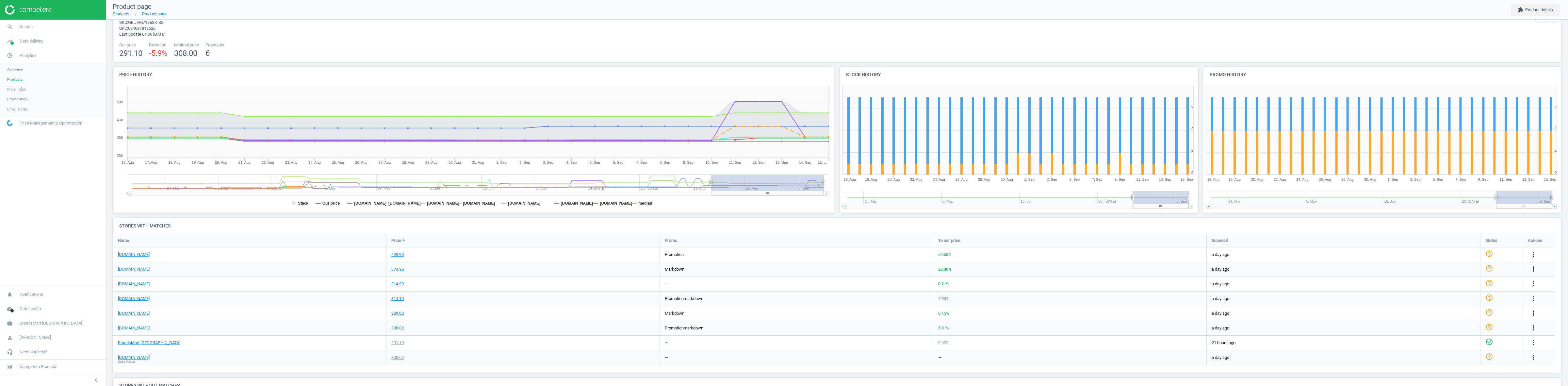
scroll to position [41, 0]
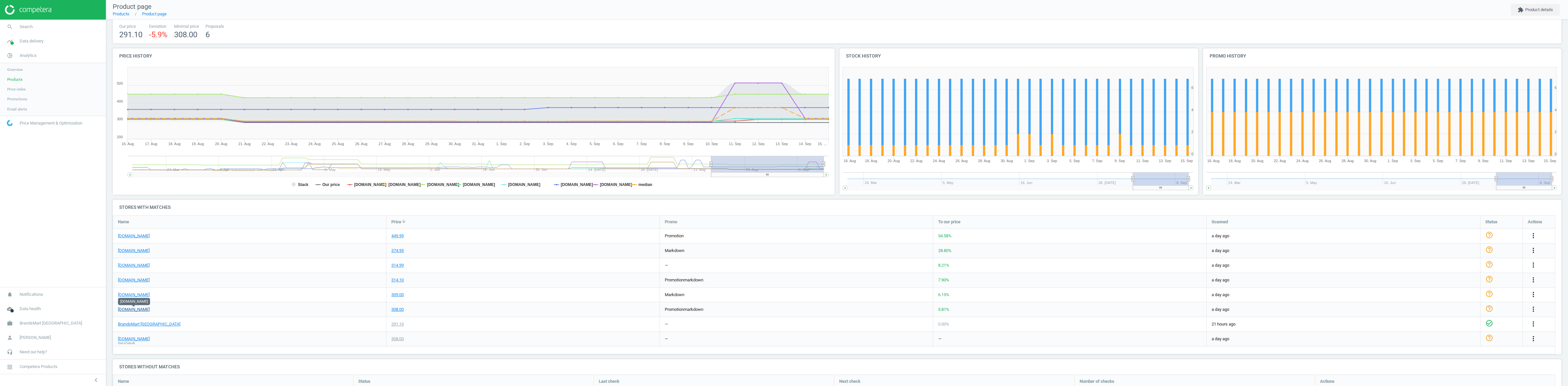
click at [141, 309] on link "homedepot.com" at bounding box center [134, 309] width 32 height 6
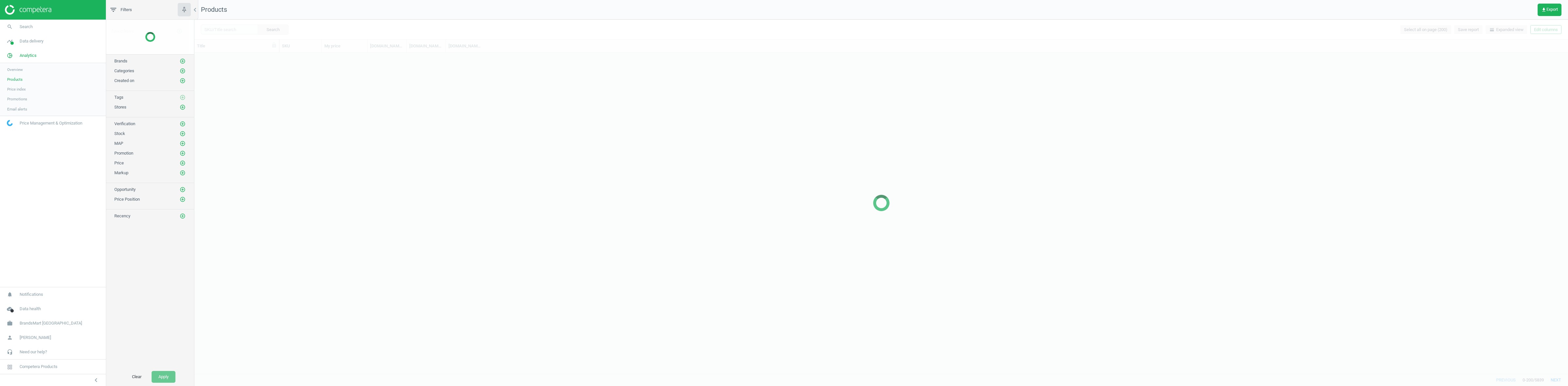
scroll to position [934, 0]
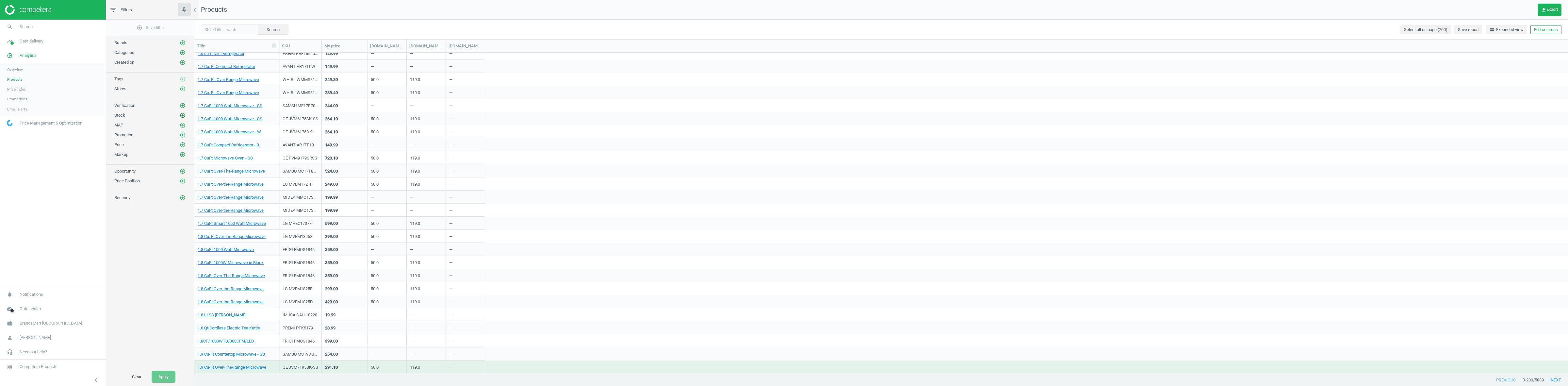
click at [185, 117] on icon "add_circle_outline" at bounding box center [183, 116] width 6 height 6
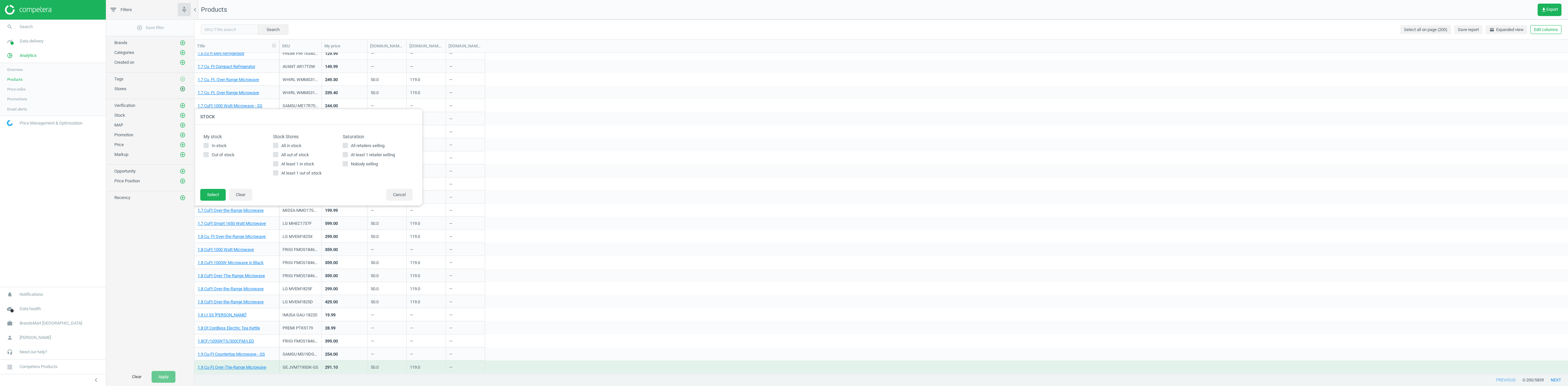
click at [180, 88] on icon "add_circle_outline" at bounding box center [183, 89] width 6 height 6
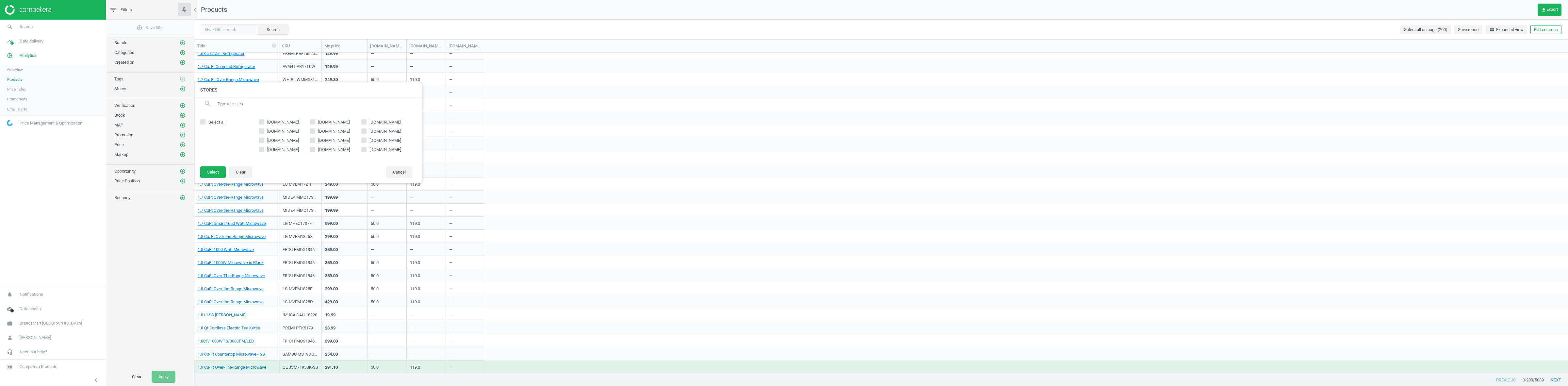
click at [331, 119] on div "homedepot.com costco.com amazon.com kelleyappliance.com microcenter.com cityfur…" at bounding box center [335, 138] width 160 height 43
click at [329, 119] on span "costco.com" at bounding box center [334, 122] width 34 height 6
click at [315, 119] on input "costco.com" at bounding box center [312, 121] width 4 height 4
checkbox input "true"
click at [213, 170] on button "Select" at bounding box center [213, 172] width 26 height 12
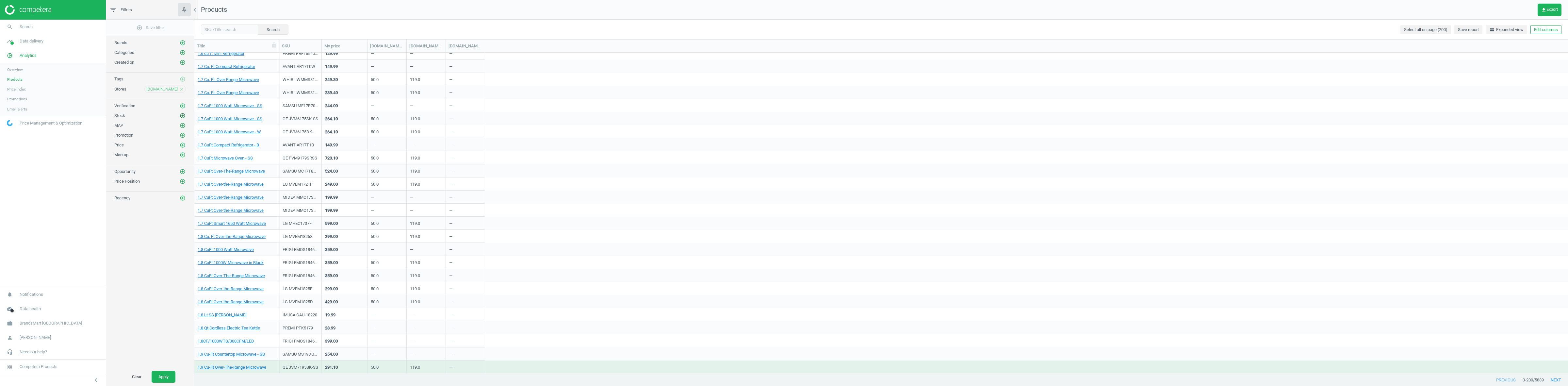
click at [183, 117] on icon "add_circle_outline" at bounding box center [183, 116] width 6 height 6
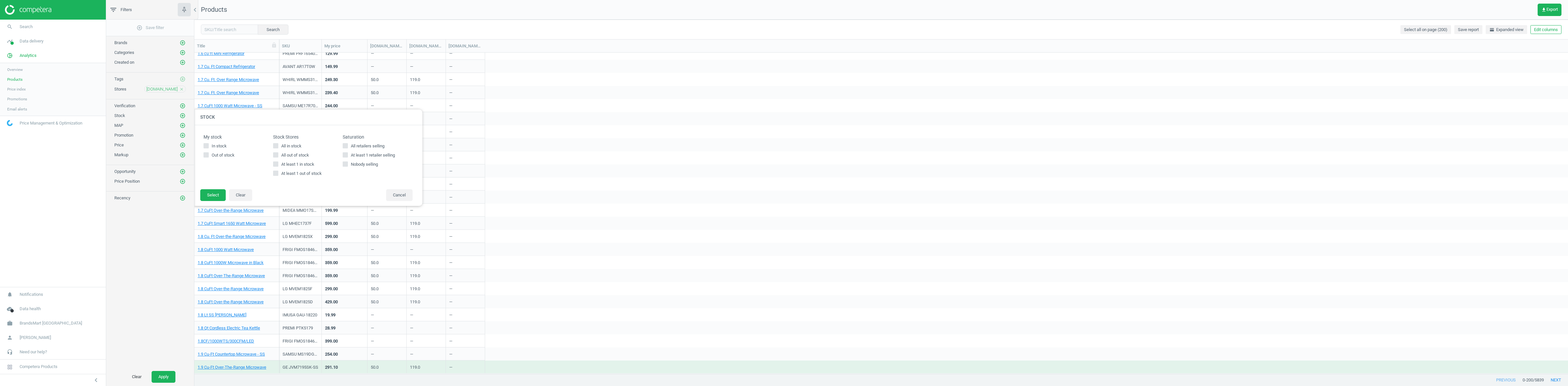
click at [281, 146] on span "All in stock" at bounding box center [292, 146] width 23 height 6
click at [278, 146] on input "All in stock" at bounding box center [276, 146] width 4 height 4
click at [281, 146] on span "All in stock" at bounding box center [292, 146] width 23 height 6
click at [278, 146] on input "All in stock" at bounding box center [276, 146] width 4 height 4
checkbox input "false"
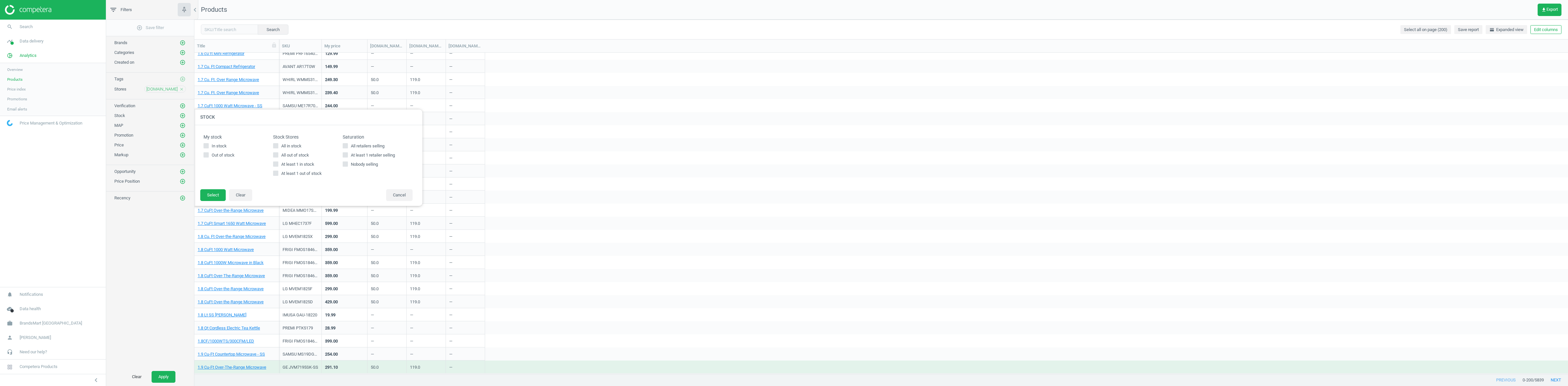
click at [286, 153] on span "All out of stock" at bounding box center [295, 155] width 30 height 6
click at [278, 153] on input "All out of stock" at bounding box center [276, 155] width 4 height 4
checkbox input "true"
click at [206, 193] on button "Select" at bounding box center [213, 195] width 26 height 12
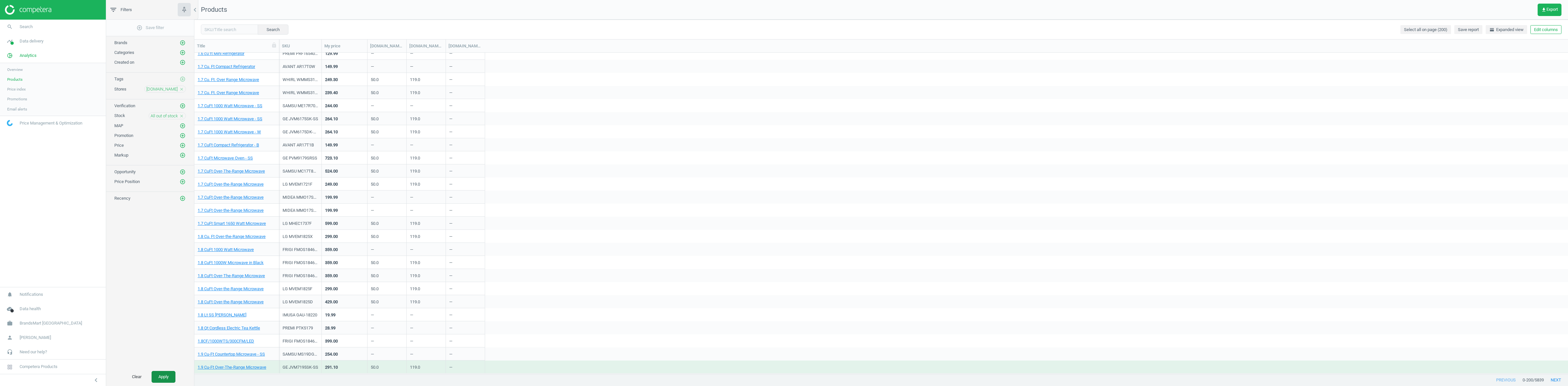
click at [158, 379] on button "Apply" at bounding box center [163, 376] width 24 height 12
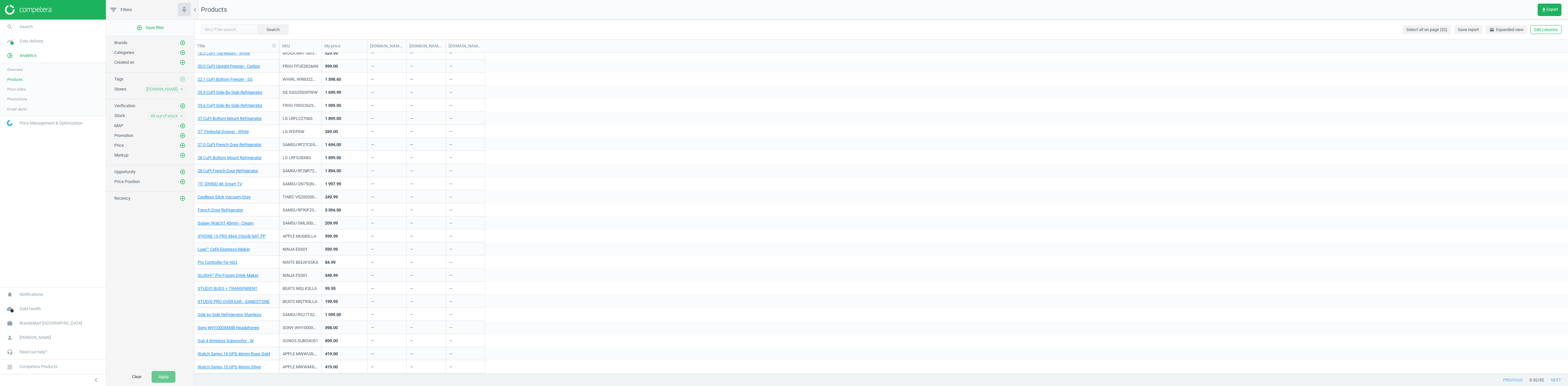
scroll to position [97, 0]
click at [220, 133] on link "27'' Pedestal Drawer - White" at bounding box center [223, 132] width 51 height 6
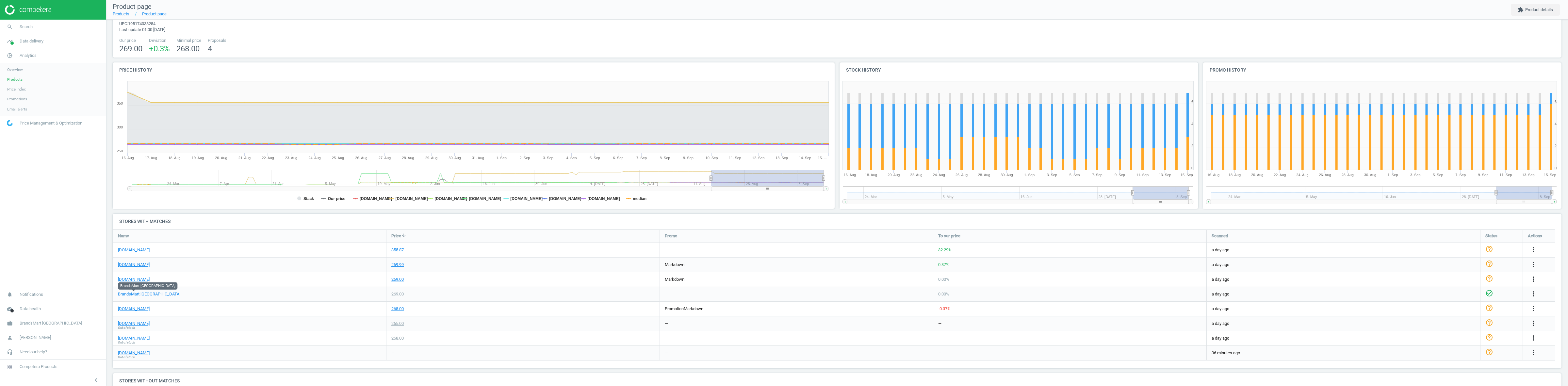
scroll to position [41, 0]
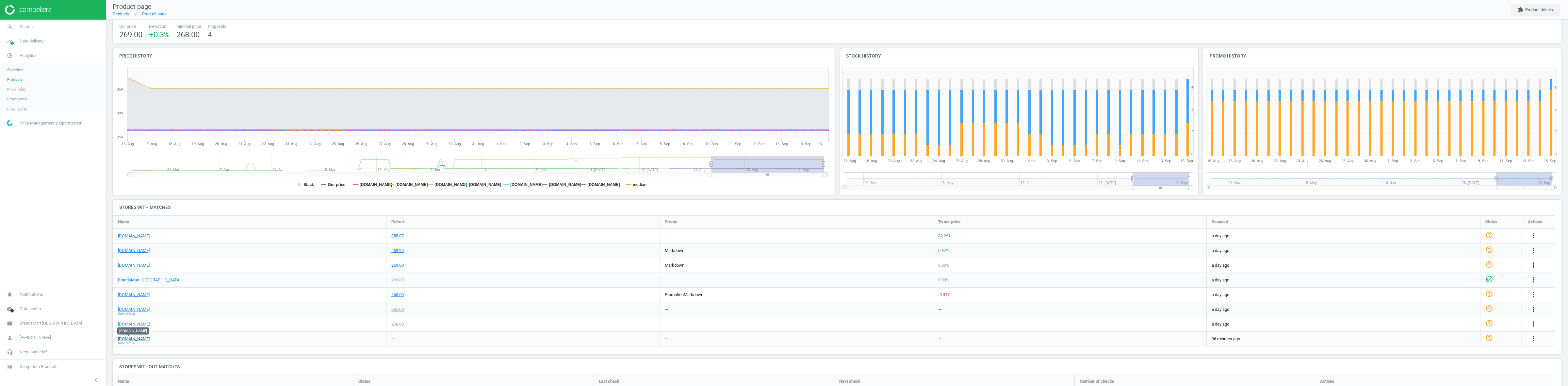
click at [131, 337] on link "costco.com" at bounding box center [134, 339] width 32 height 6
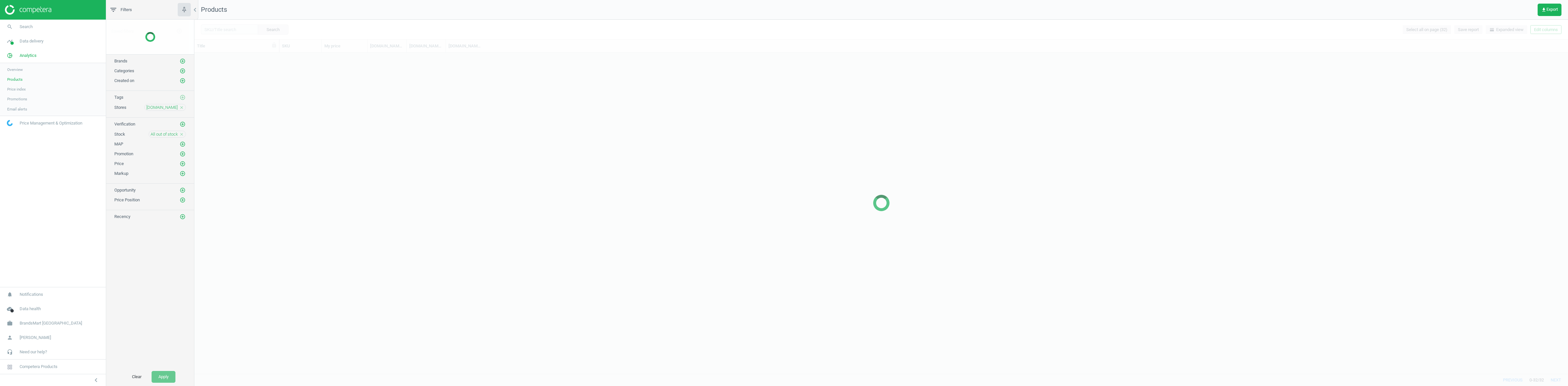
scroll to position [314, 1367]
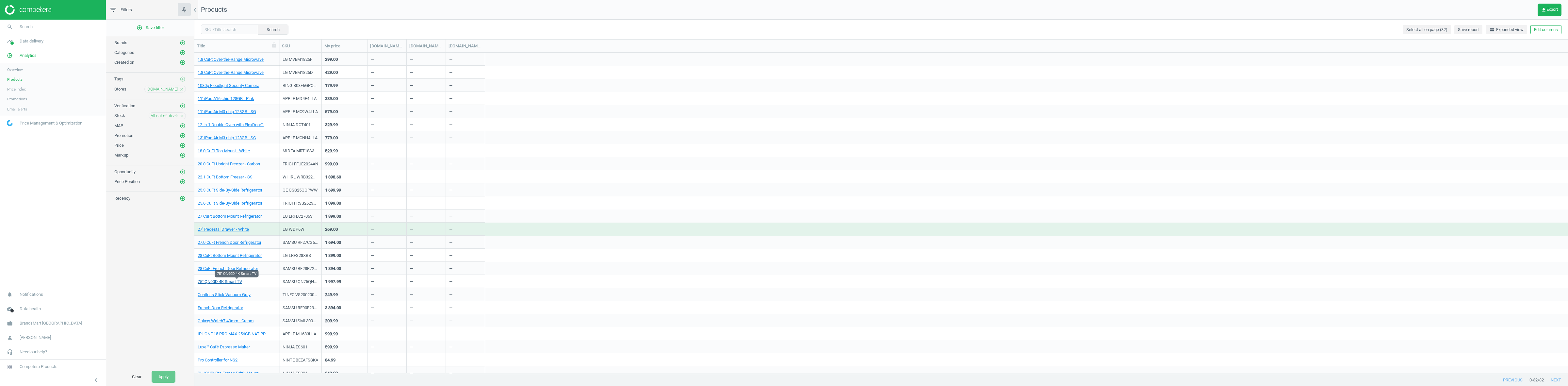
click at [234, 279] on link "75" QN90D 4K Smart TV" at bounding box center [220, 282] width 44 height 6
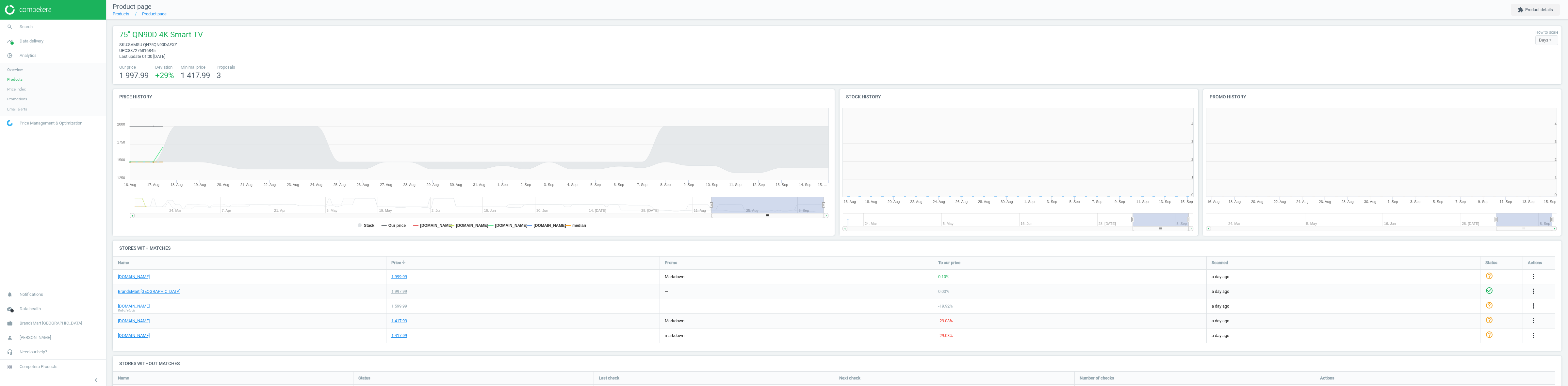
scroll to position [73, 1455]
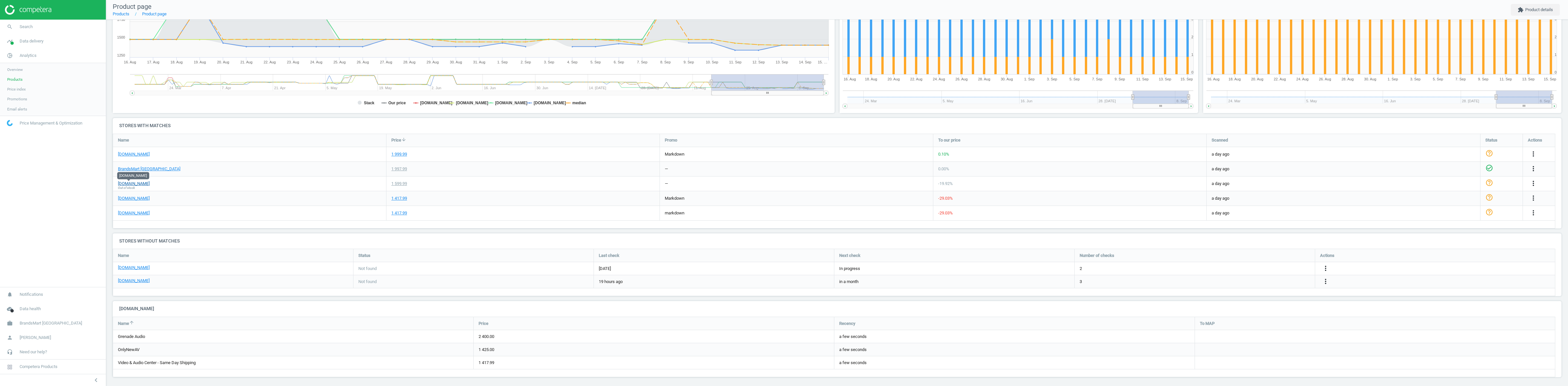
click at [127, 184] on link "costco.com" at bounding box center [134, 184] width 32 height 6
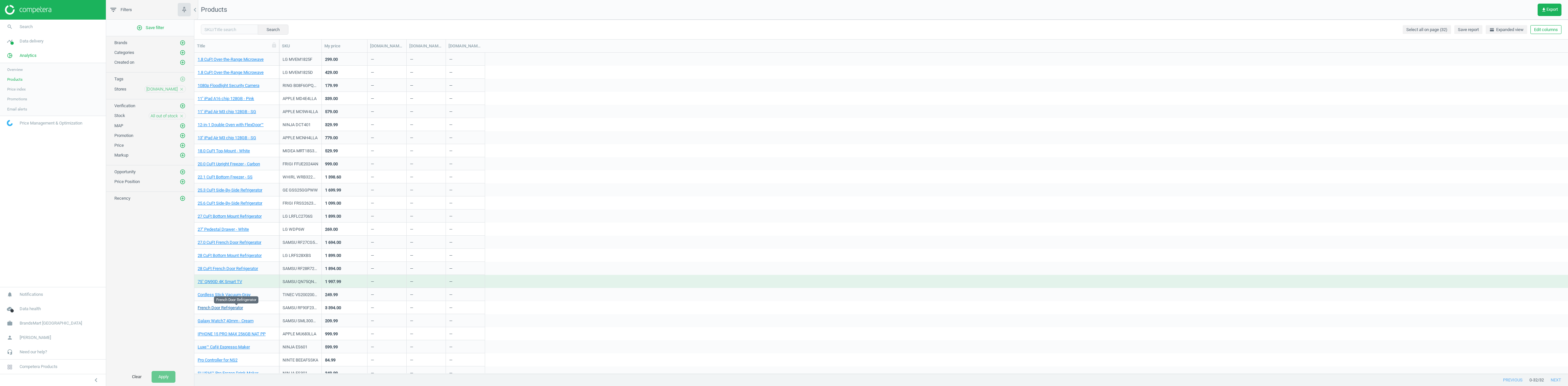
click at [234, 308] on link "French Door Refrigerator" at bounding box center [220, 308] width 46 height 6
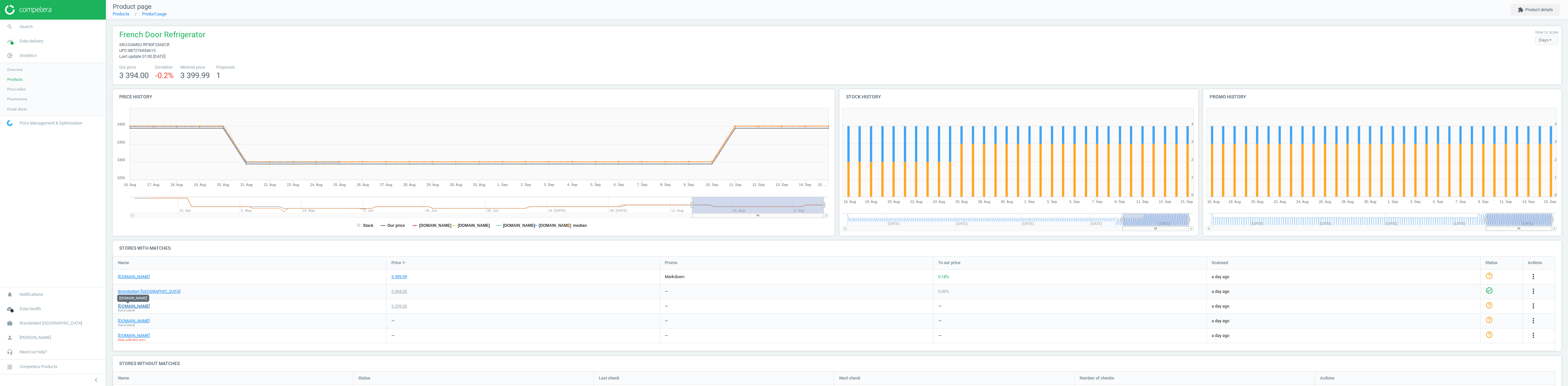
click at [129, 304] on link "lowes.com" at bounding box center [134, 306] width 32 height 6
click at [130, 319] on link "costco.com" at bounding box center [134, 321] width 32 height 6
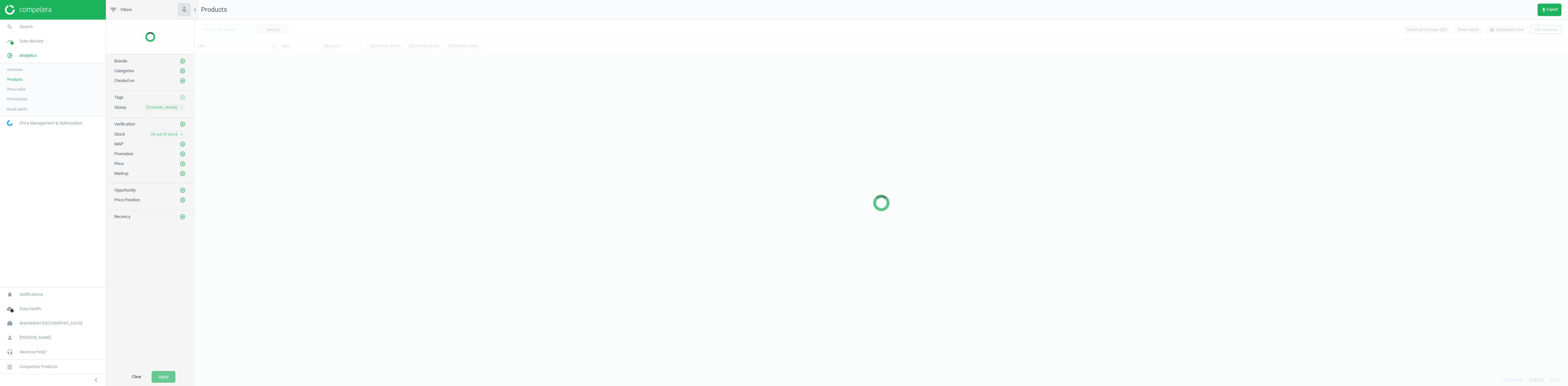
scroll to position [314, 1367]
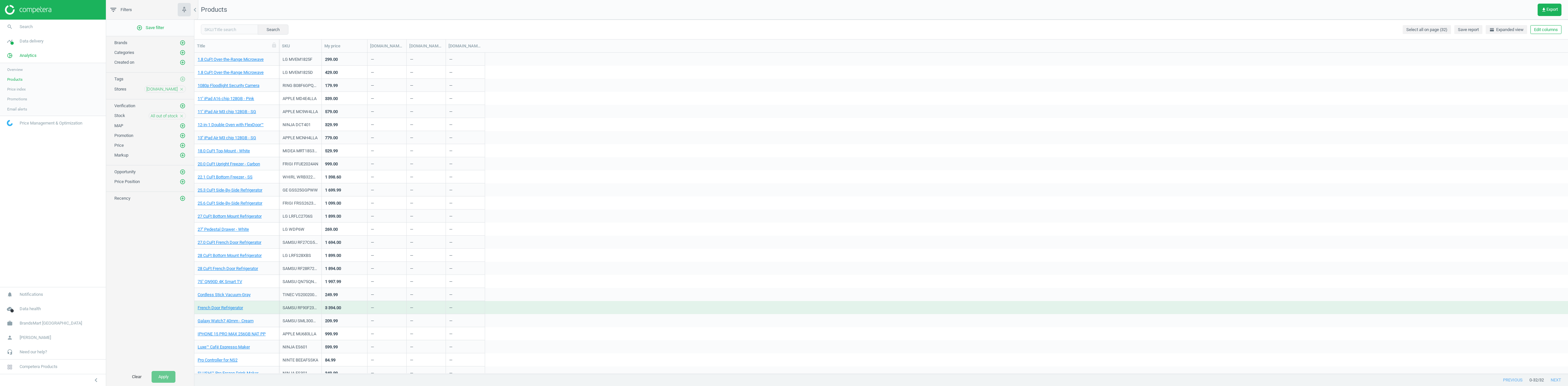
click at [181, 113] on div "All out of stock close" at bounding box center [167, 116] width 37 height 7
click at [180, 118] on icon "close" at bounding box center [182, 116] width 5 height 5
click at [183, 133] on button "add_circle_outline" at bounding box center [183, 135] width 7 height 7
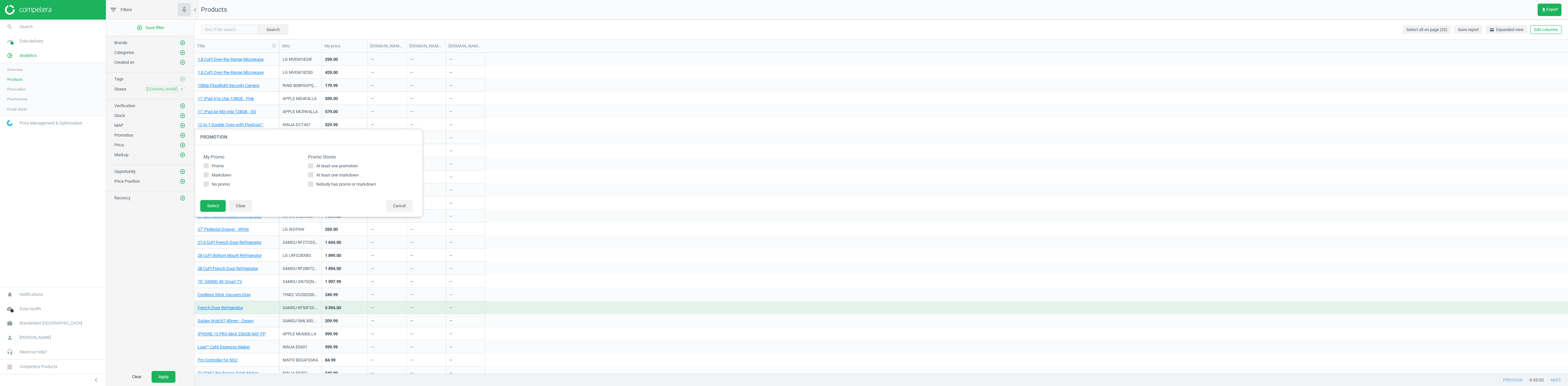
click at [348, 166] on span "At least one promotion" at bounding box center [337, 166] width 44 height 6
click at [313, 166] on input "At least one promotion" at bounding box center [310, 165] width 4 height 4
checkbox input "true"
click at [220, 203] on button "Select" at bounding box center [213, 205] width 26 height 12
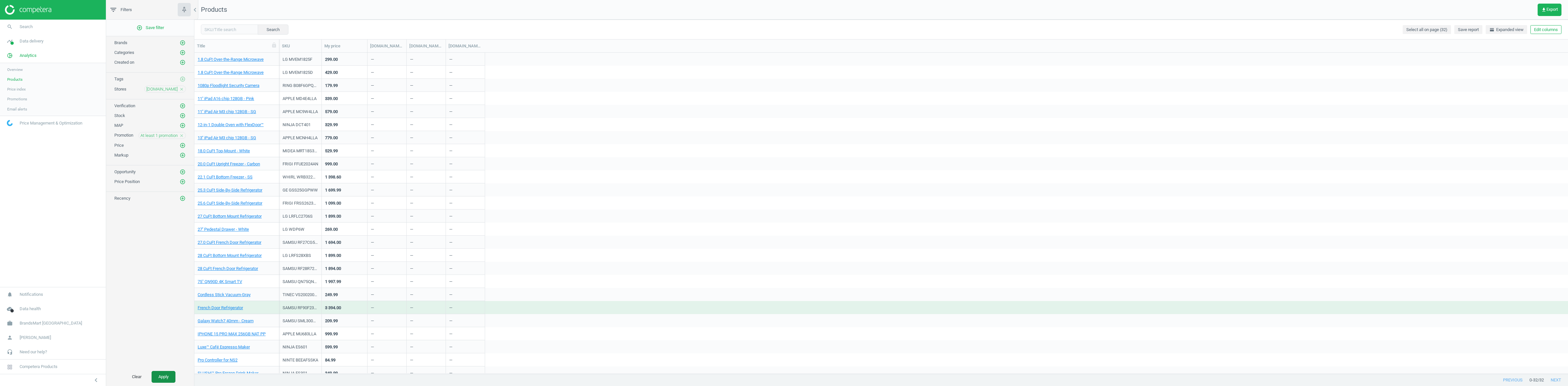
click at [166, 373] on button "Apply" at bounding box center [163, 376] width 24 height 12
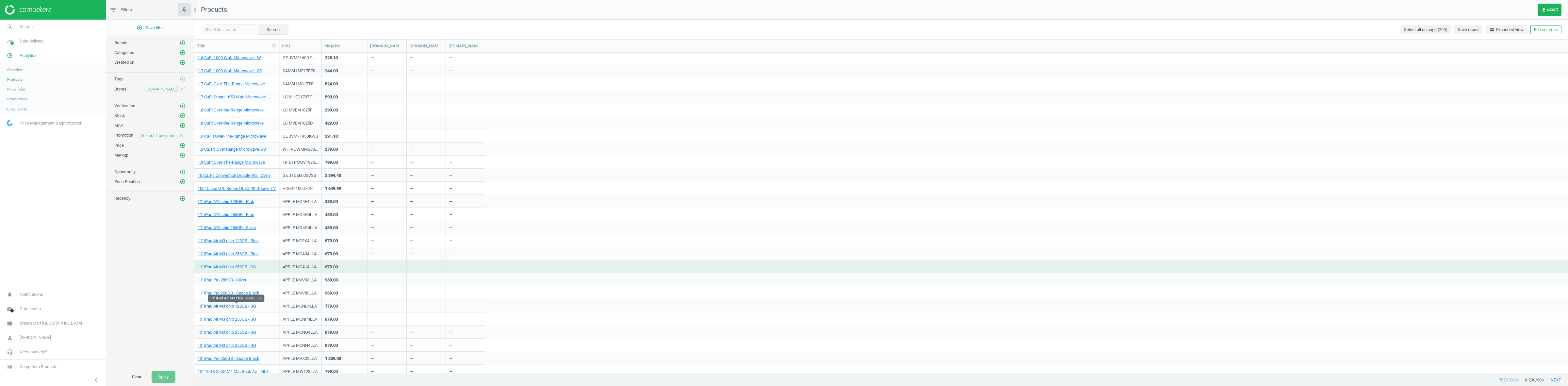
click at [238, 306] on link "13'' iPad Air M3 chip 128GB - SG" at bounding box center [227, 306] width 58 height 6
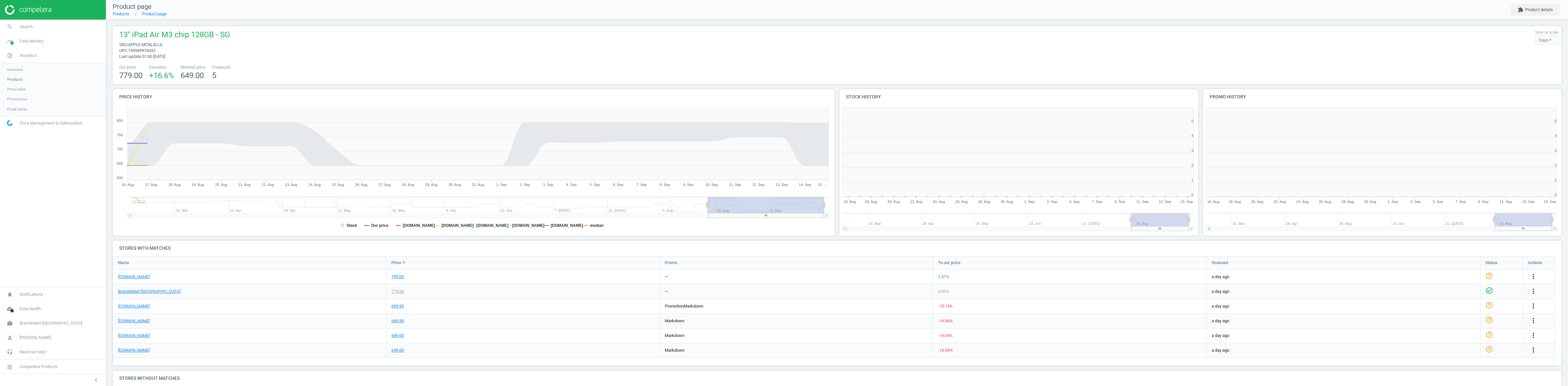
scroll to position [3, 4]
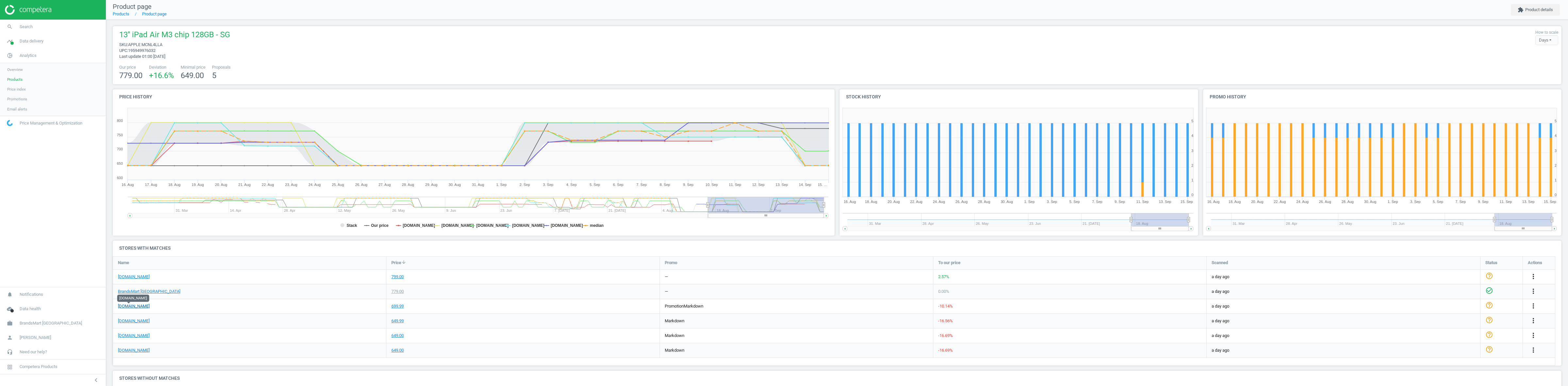
click at [128, 304] on link "costco.com" at bounding box center [134, 306] width 32 height 6
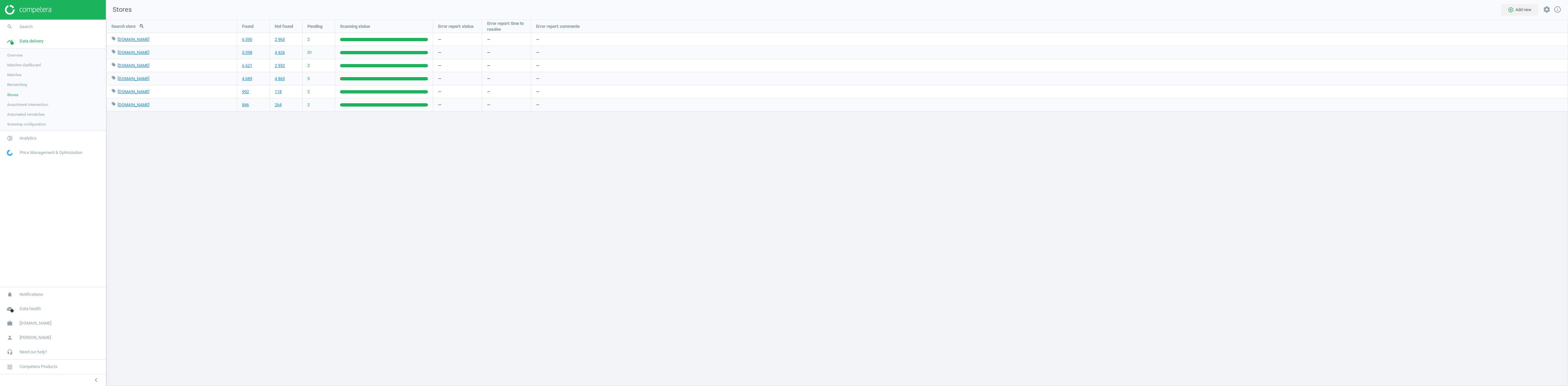
scroll to position [379, 1474]
